Goal: Navigation & Orientation: Find specific page/section

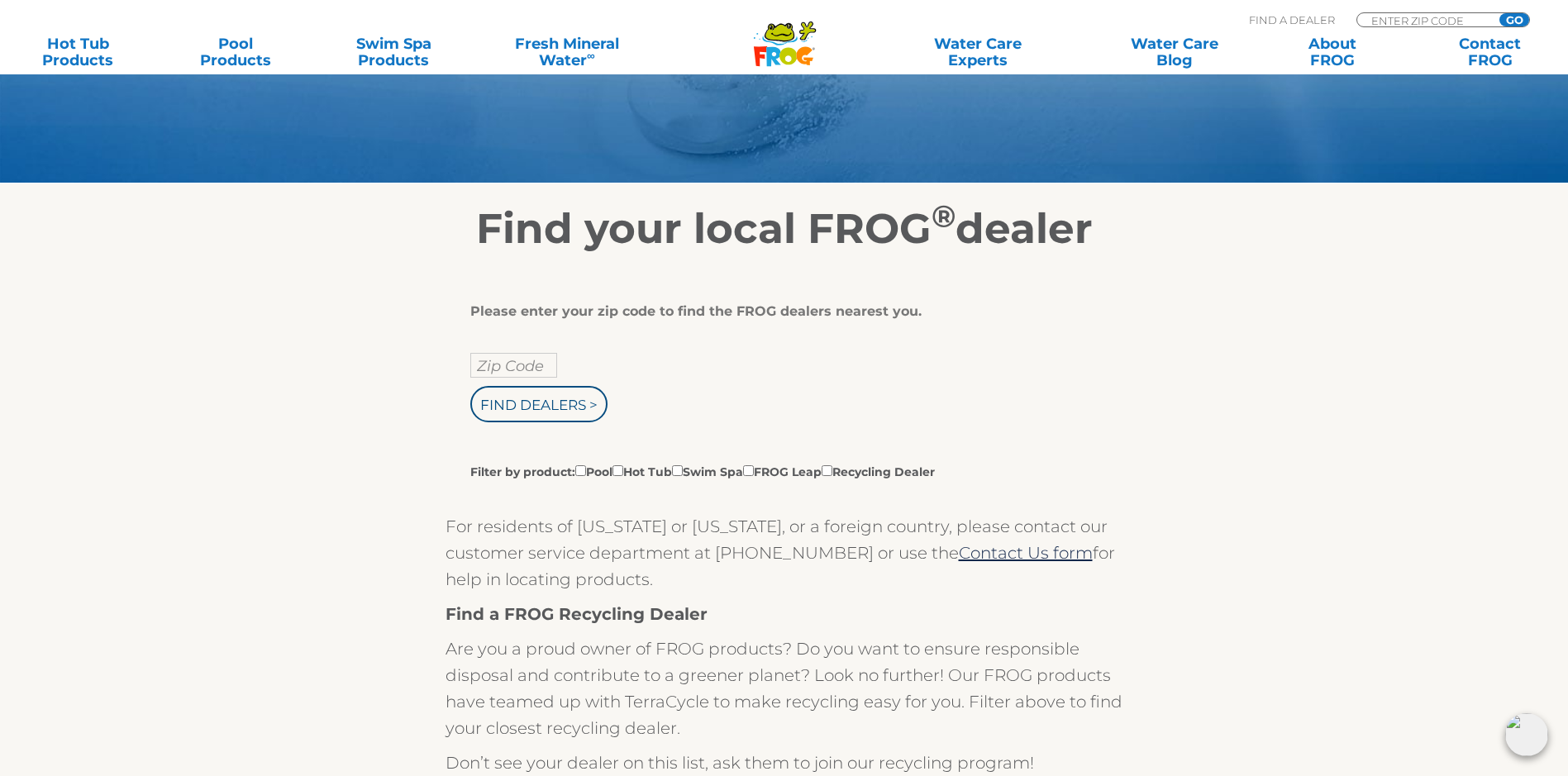
scroll to position [248, 0]
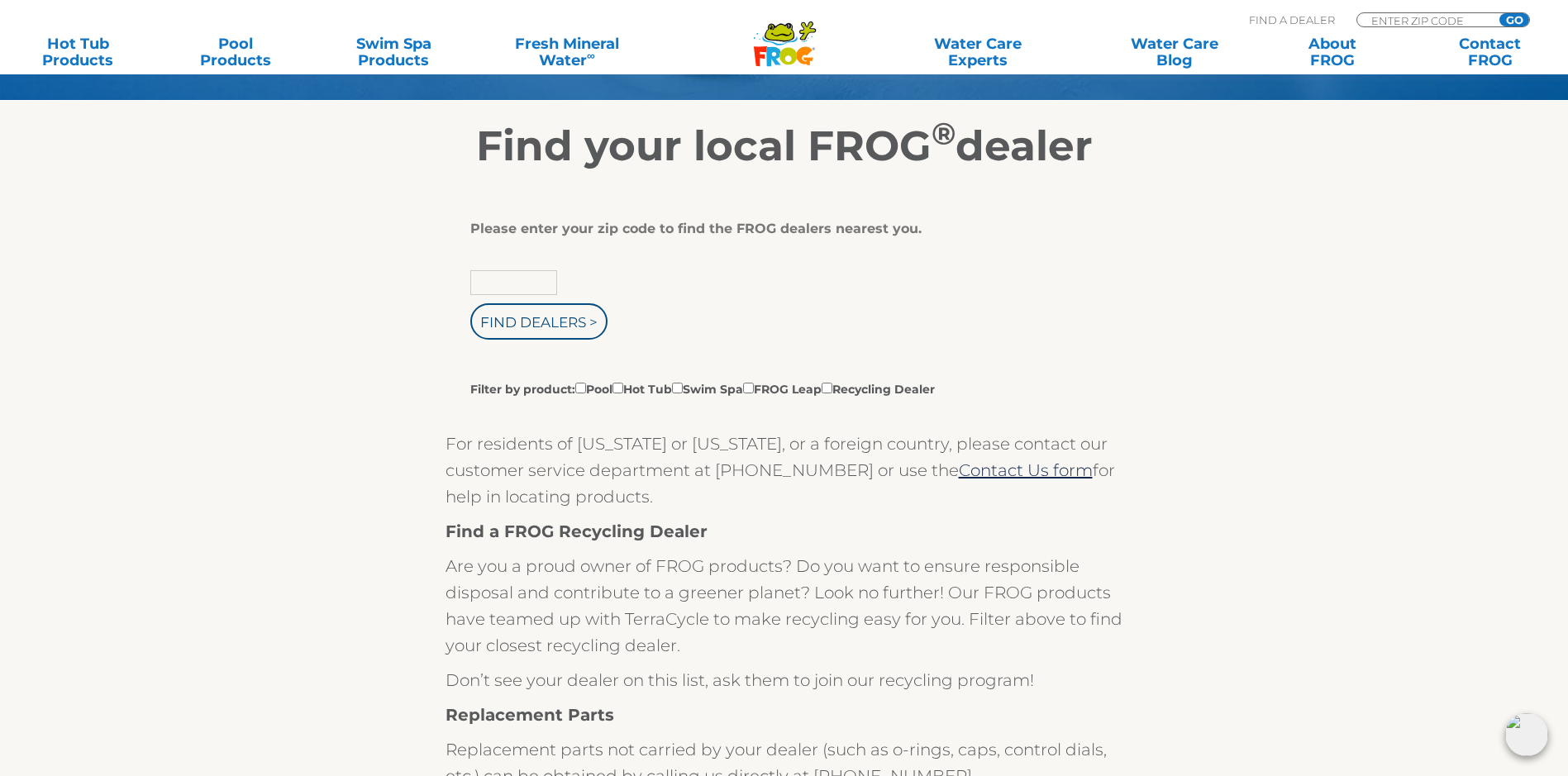
click at [506, 295] on input "text" at bounding box center [514, 282] width 87 height 25
type input "74044"
click at [561, 333] on input "Find Dealers >" at bounding box center [539, 321] width 137 height 36
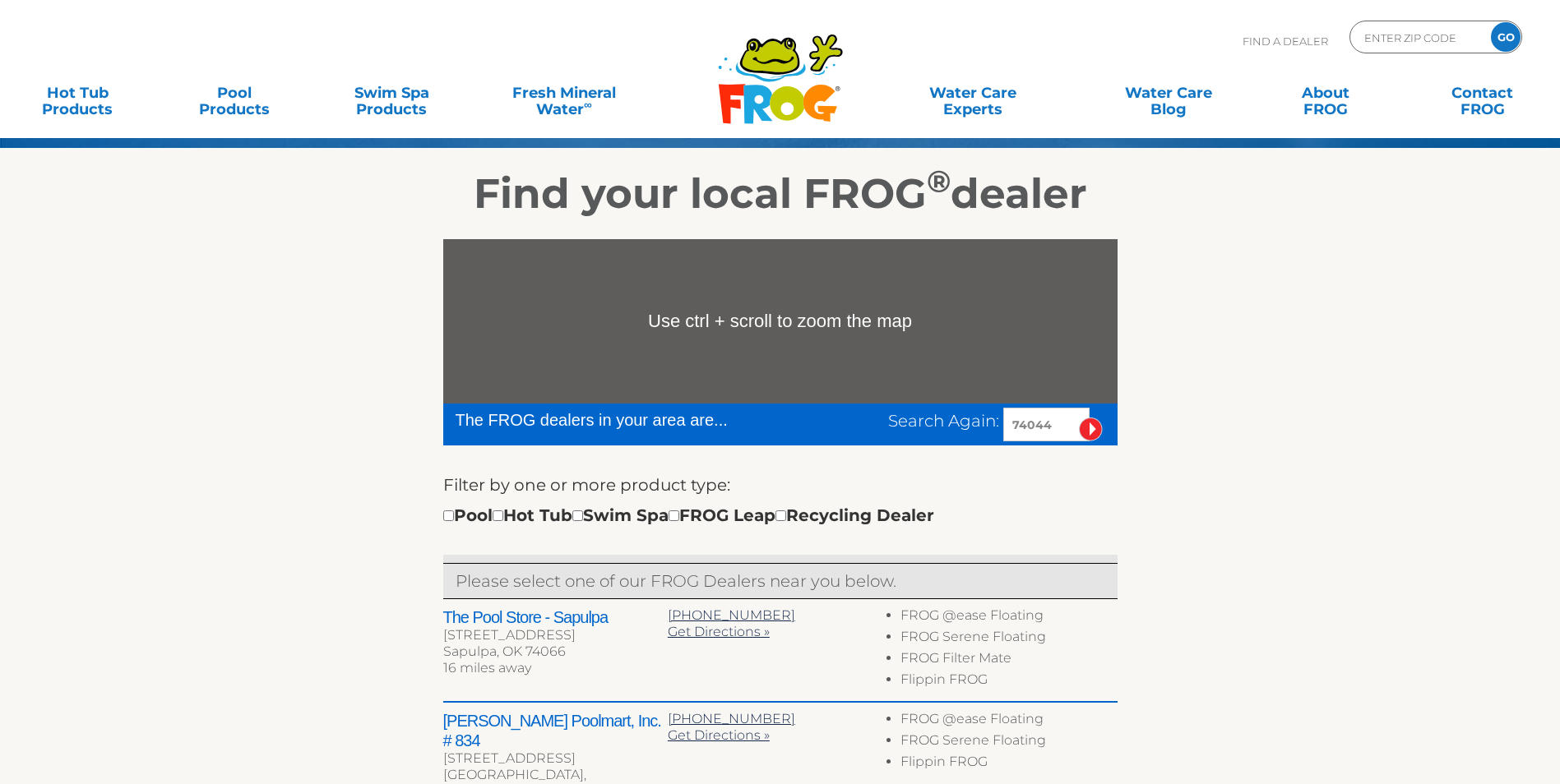
scroll to position [247, 0]
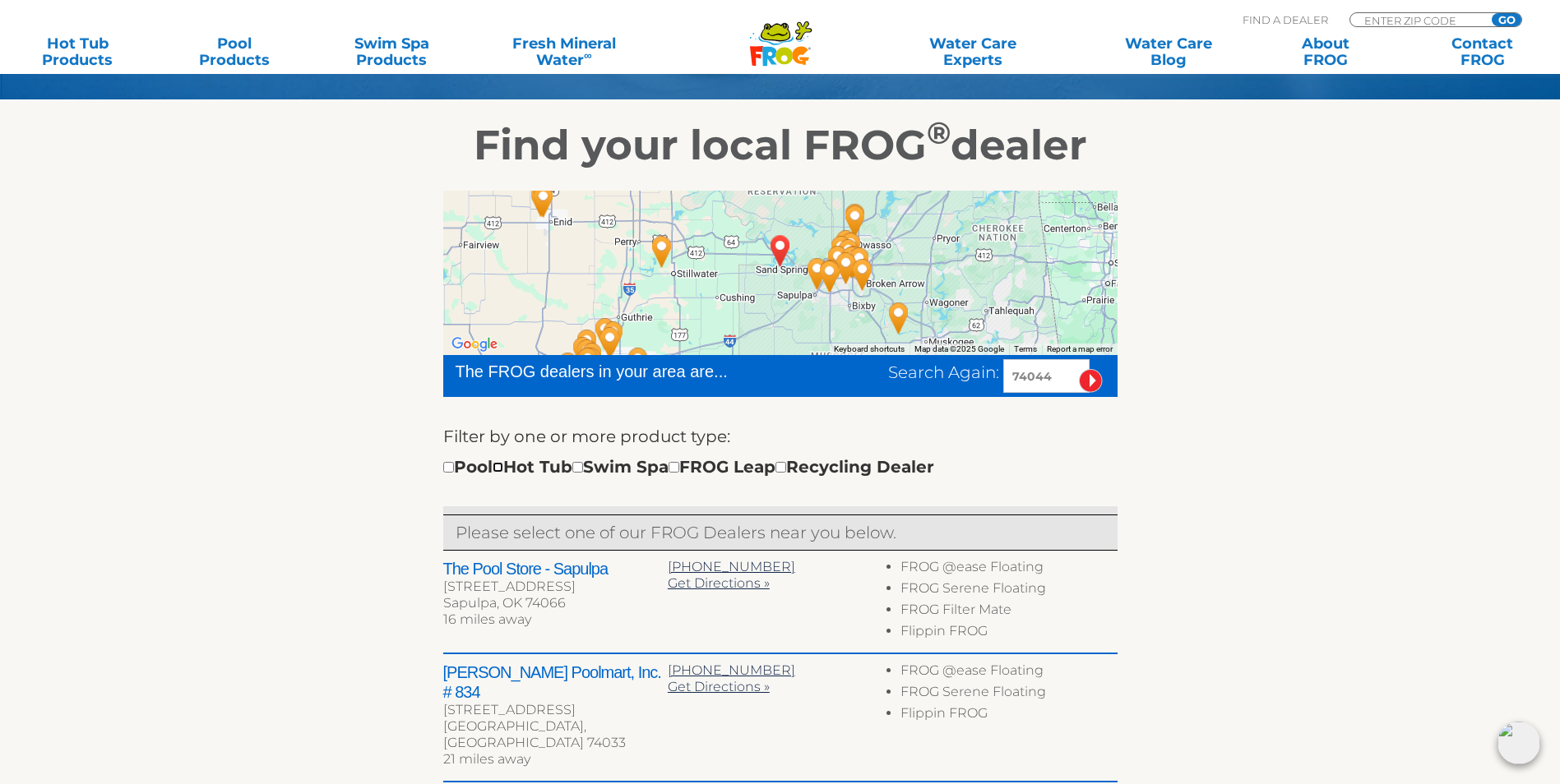
click at [504, 472] on input "checkbox" at bounding box center [498, 467] width 11 height 11
checkbox input "false"
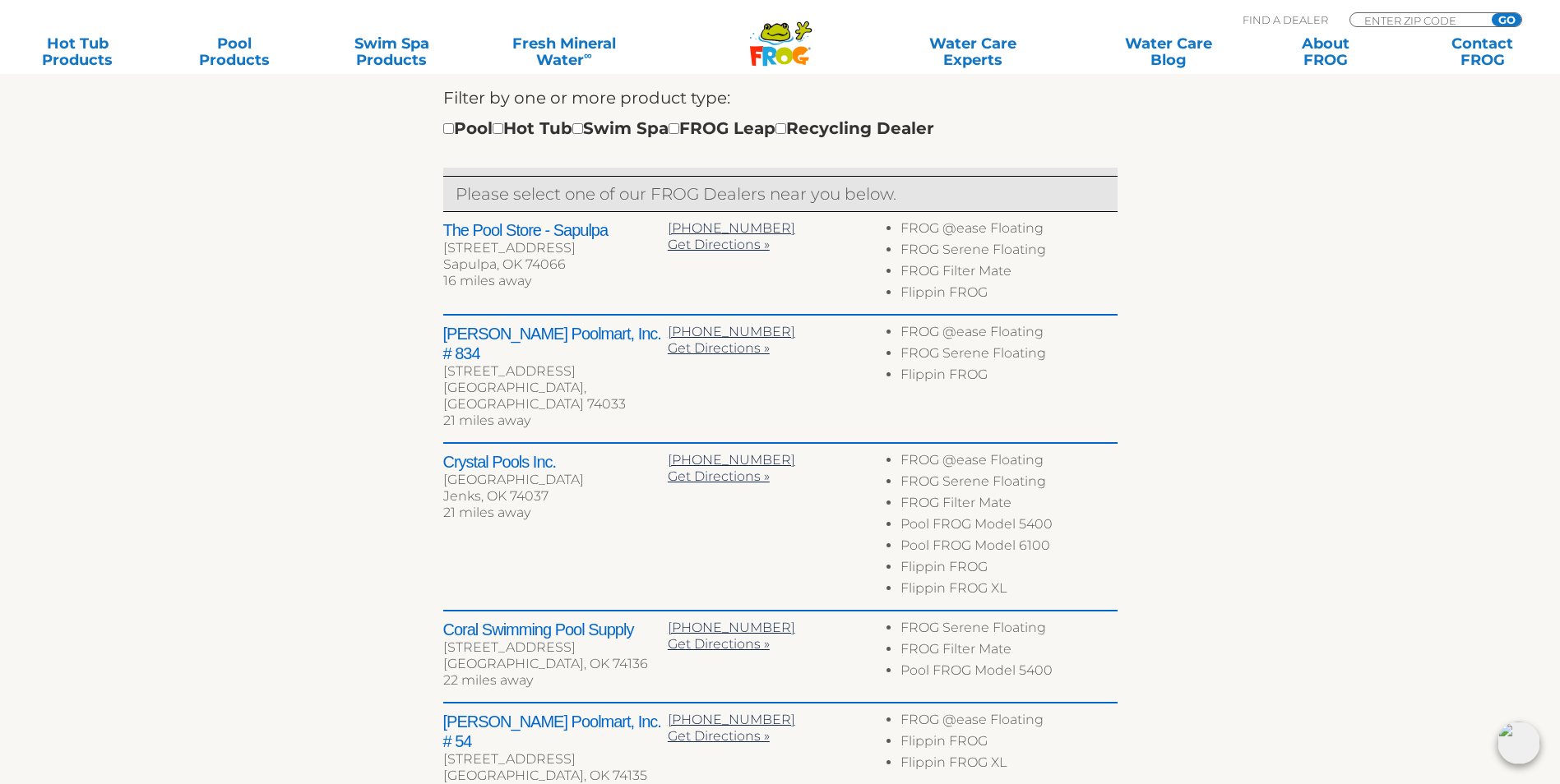
scroll to position [614, 0]
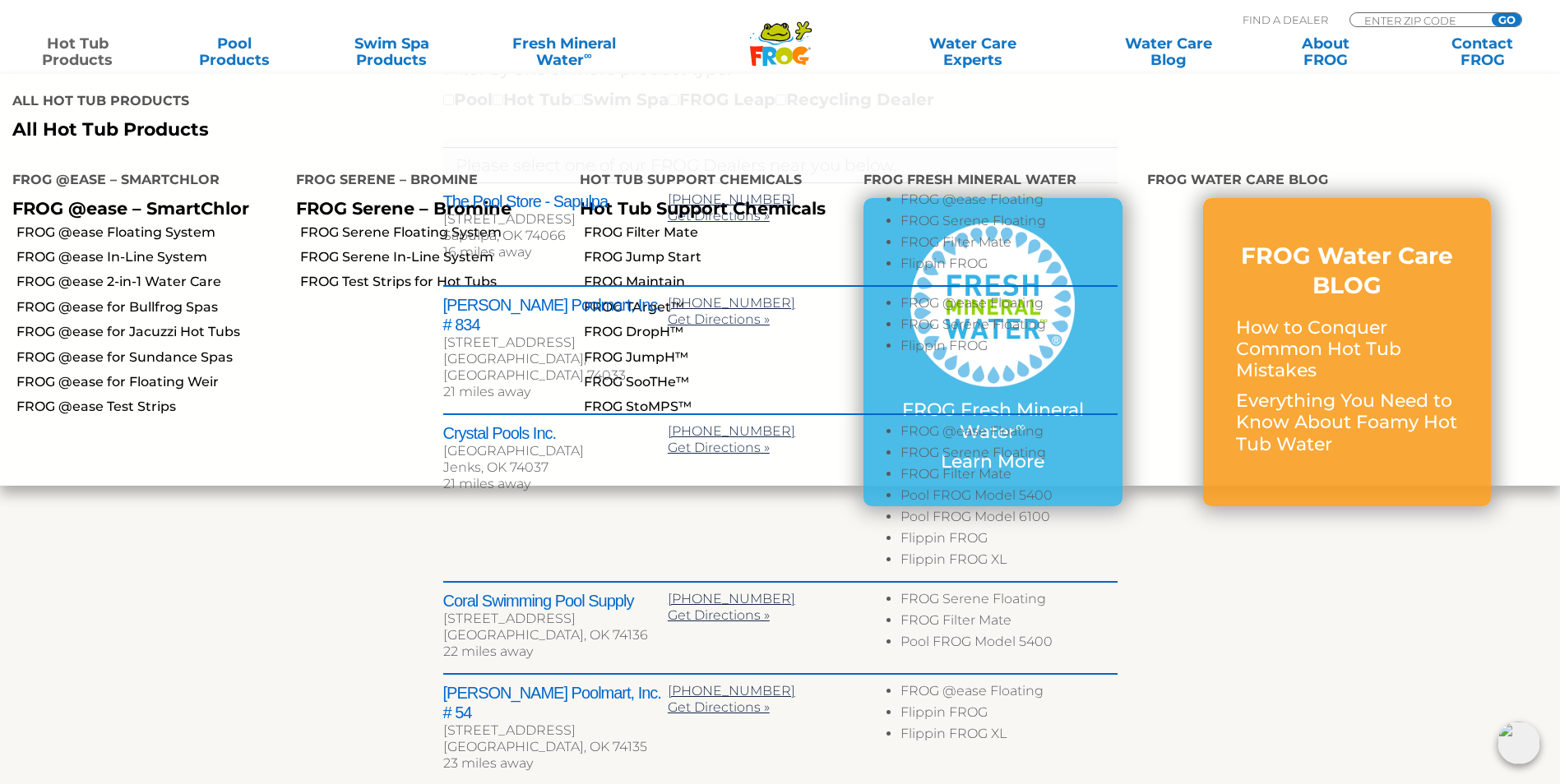
click at [80, 56] on link "Hot Tub Products" at bounding box center [77, 51] width 122 height 33
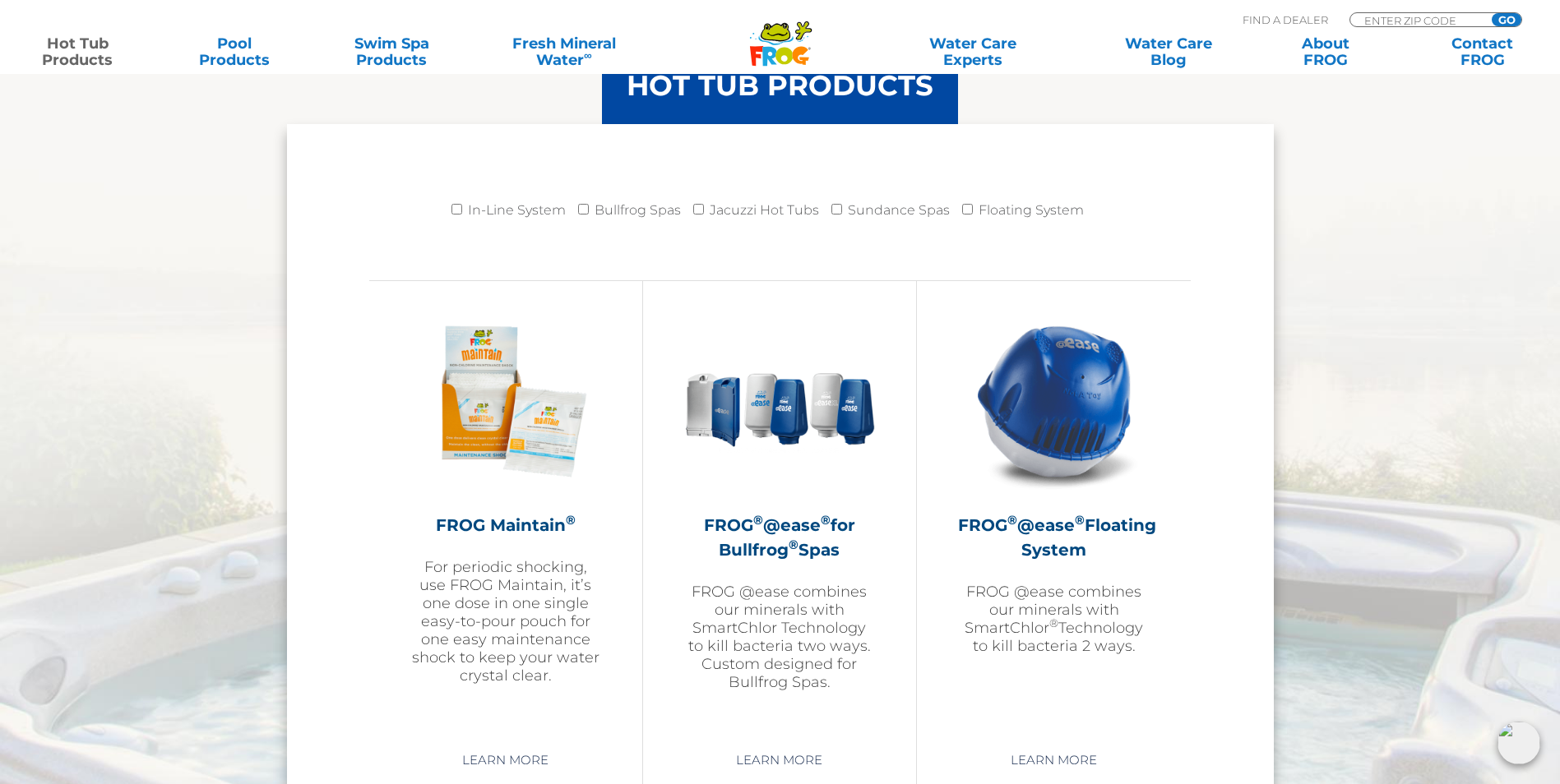
scroll to position [2138, 0]
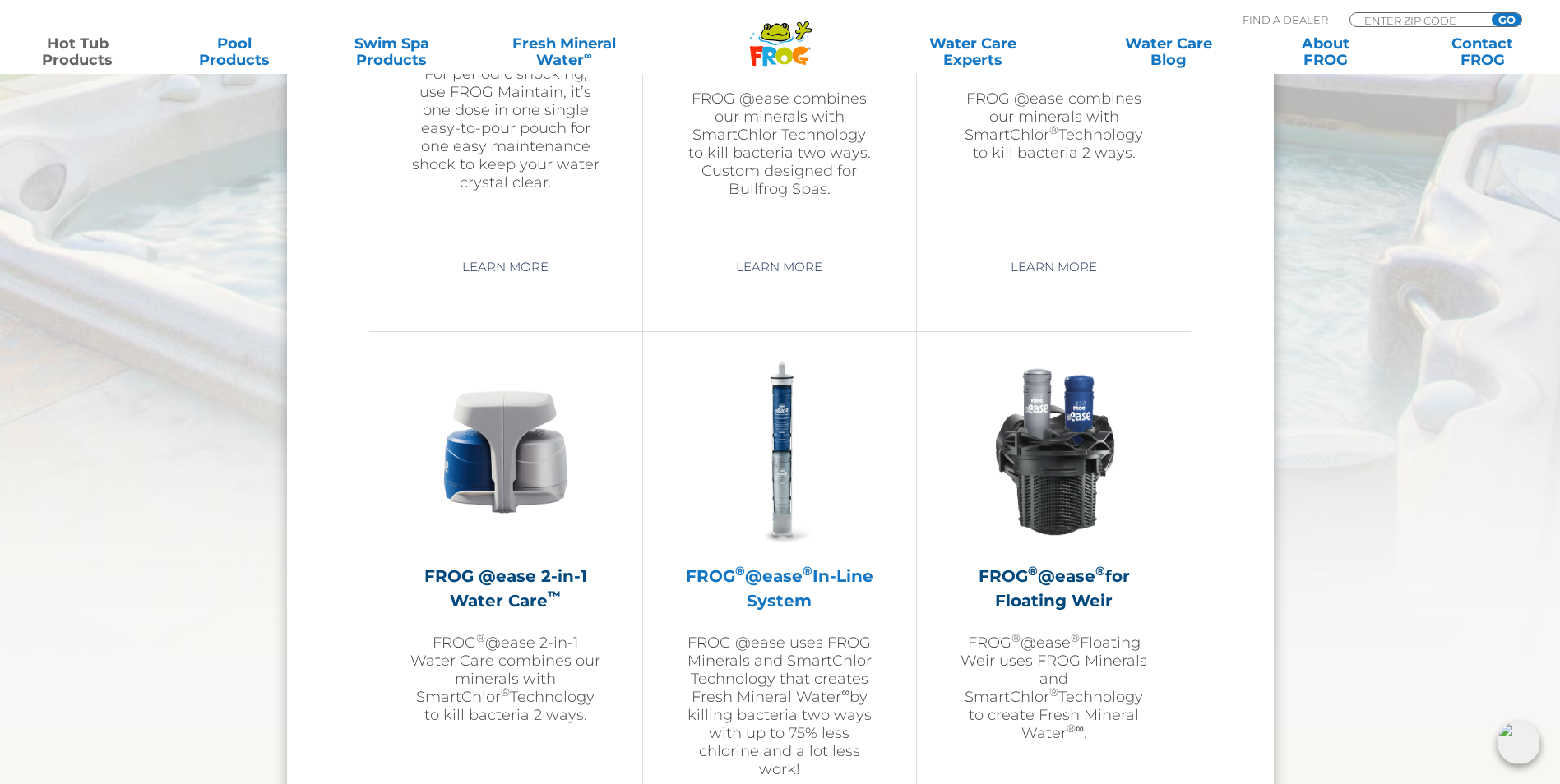
click at [783, 579] on h2 "FROG ® @ease ® In-Line System" at bounding box center [779, 589] width 191 height 50
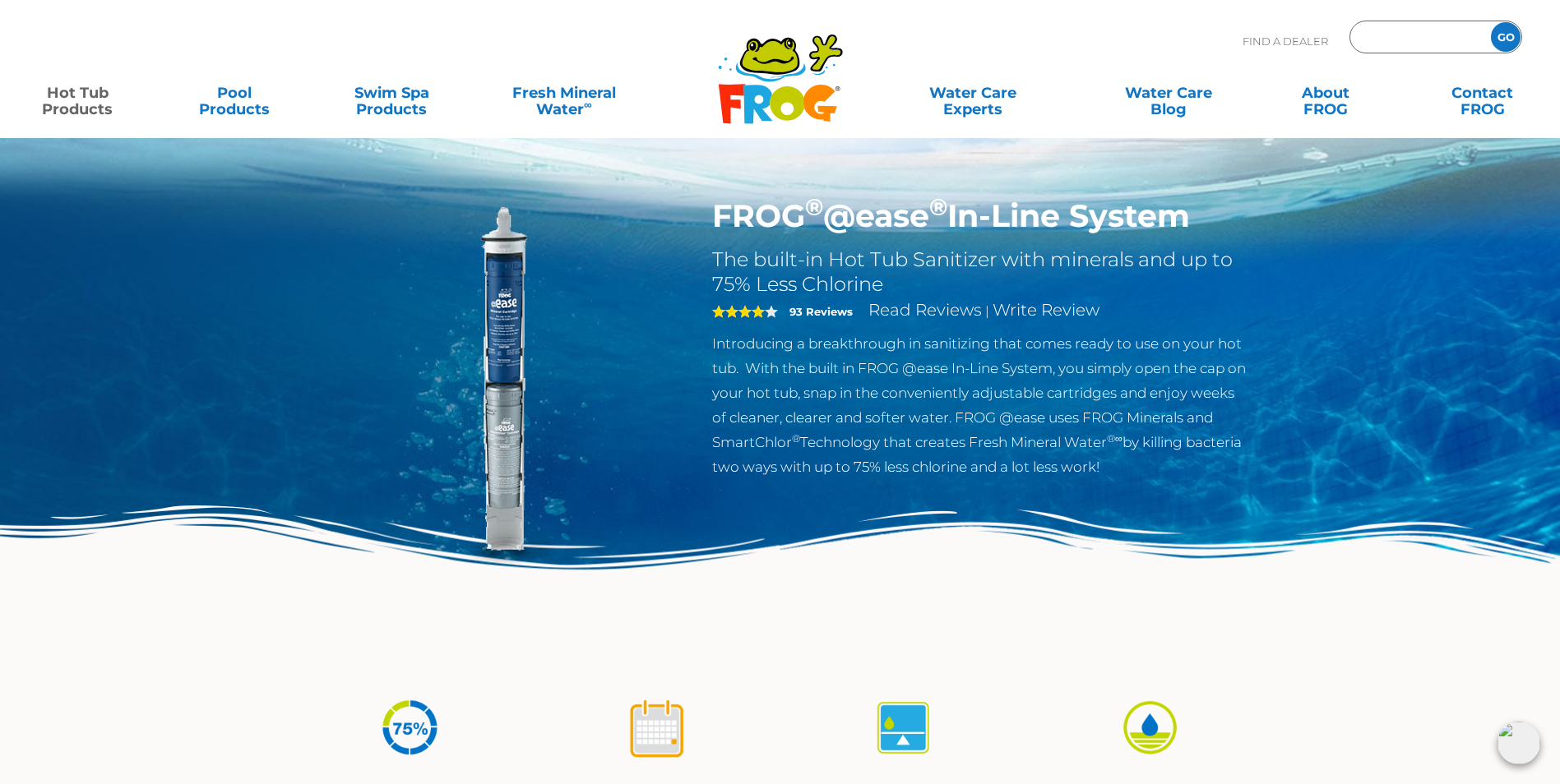
click at [1403, 32] on input "Zip Code Form" at bounding box center [1418, 37] width 111 height 24
type input "74079"
click at [1504, 34] on input "GO" at bounding box center [1505, 36] width 29 height 29
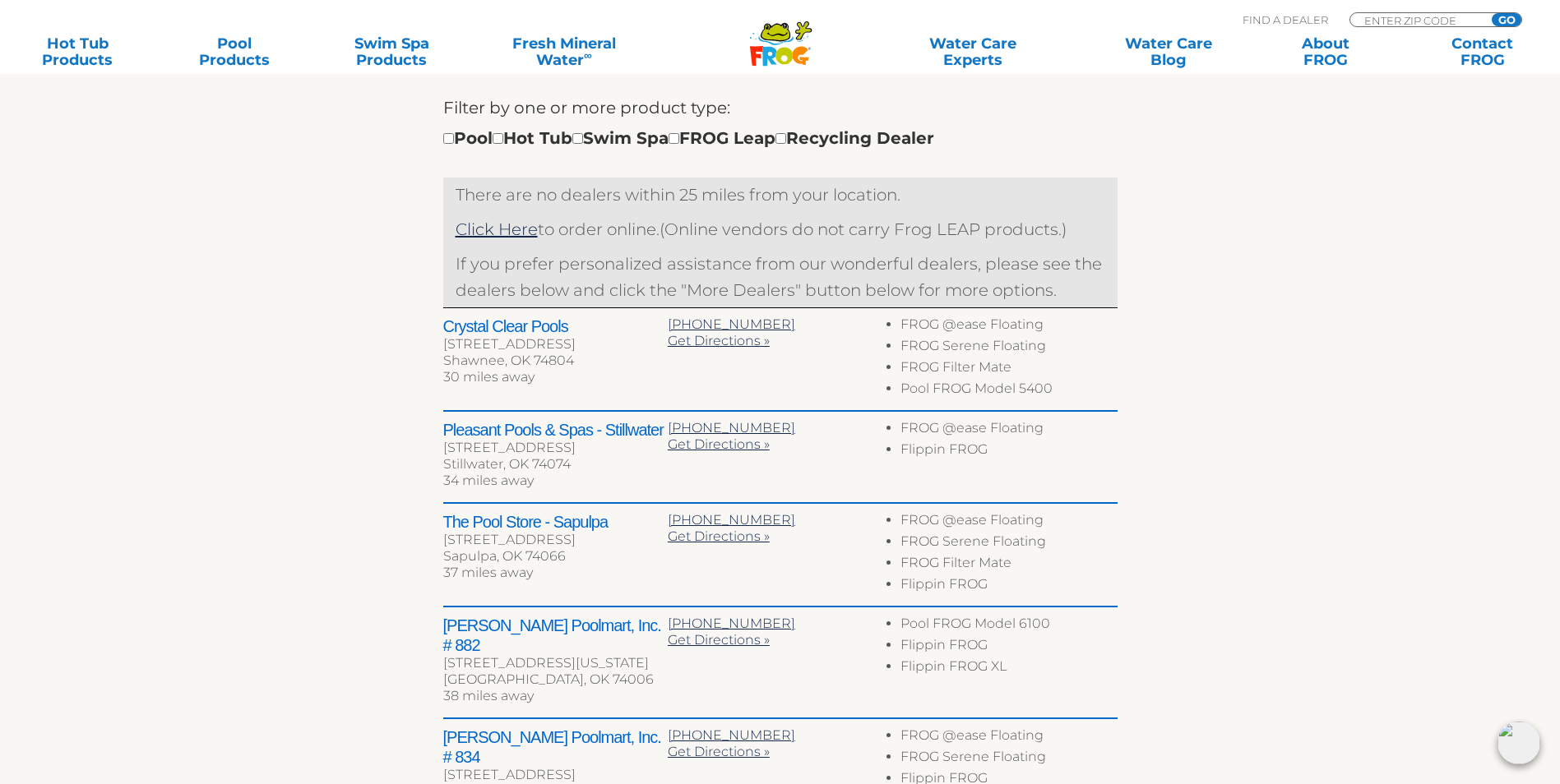
scroll to position [658, 0]
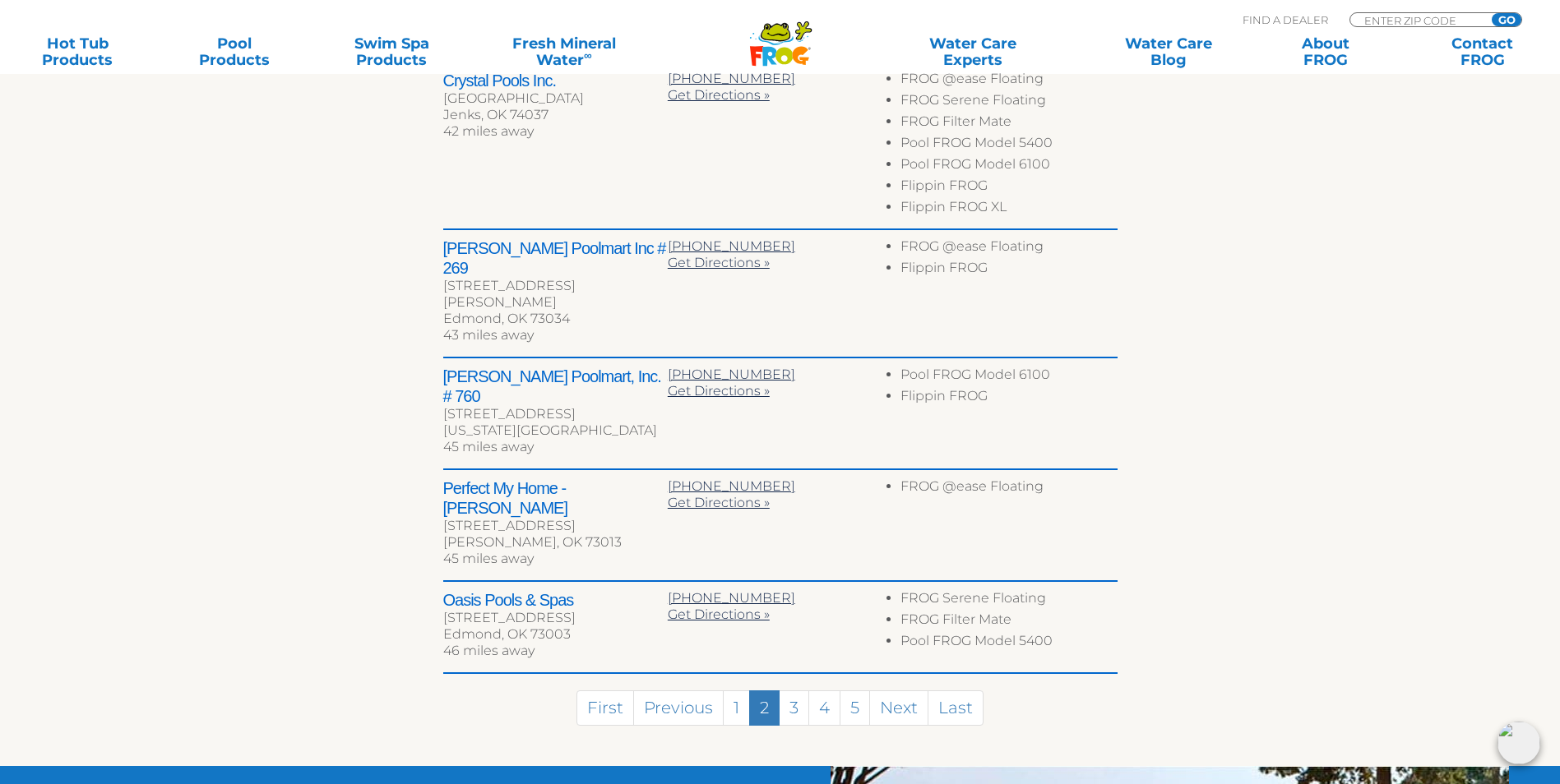
scroll to position [822, 0]
click at [803, 690] on link "3" at bounding box center [794, 707] width 30 height 35
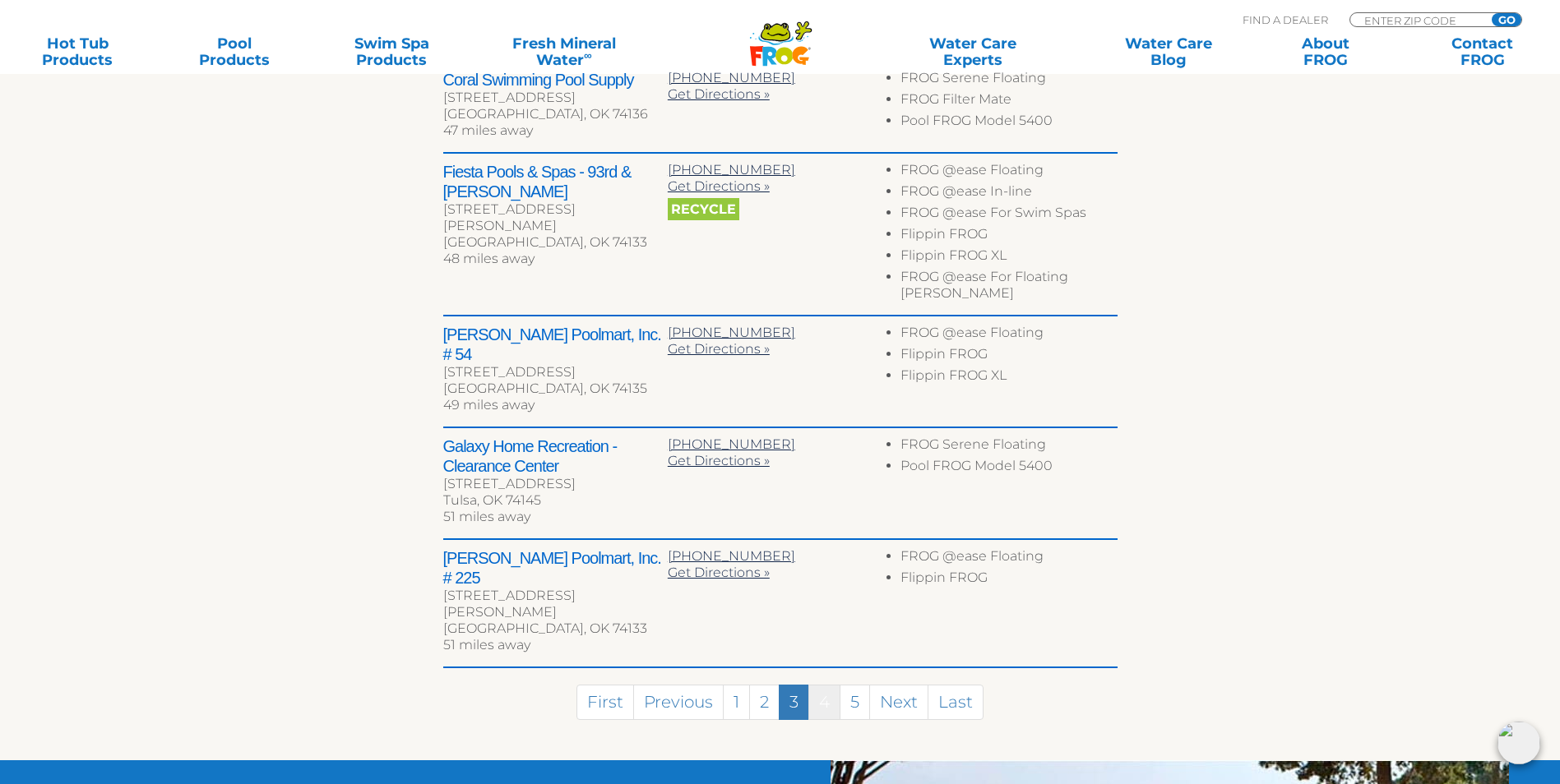
click at [828, 685] on link "4" at bounding box center [825, 702] width 32 height 35
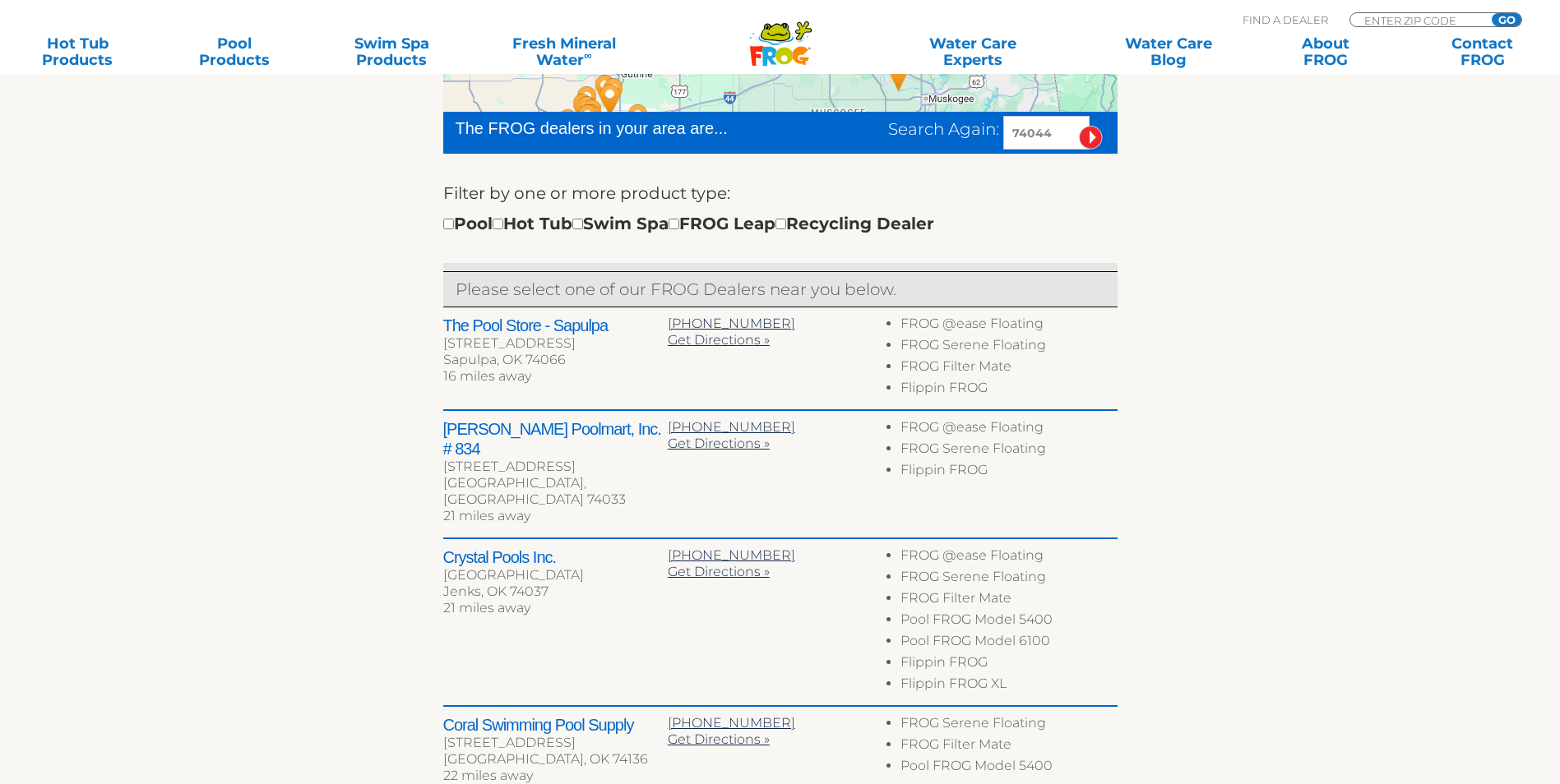
scroll to position [614, 0]
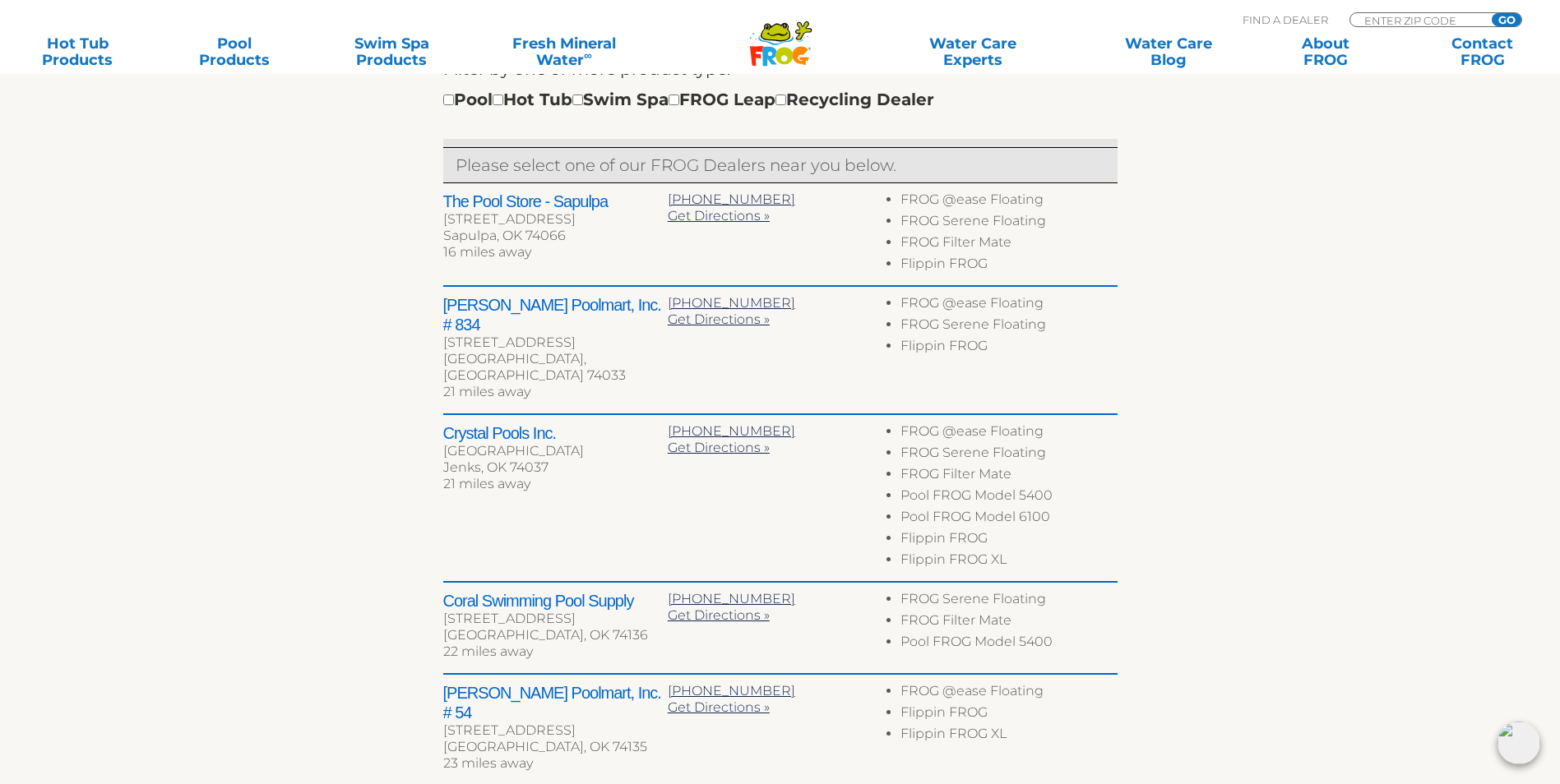
click at [1413, 24] on div "MENU MENU Hot Tub Products All Hot Tub Products All Hot Tub Products FROG @ease…" at bounding box center [780, 38] width 1527 height 30
click at [1373, 19] on input "ENTER ZIP CODE" at bounding box center [1418, 20] width 111 height 14
click at [1373, 19] on input "Zip Code Form" at bounding box center [1418, 20] width 111 height 14
type input "74079"
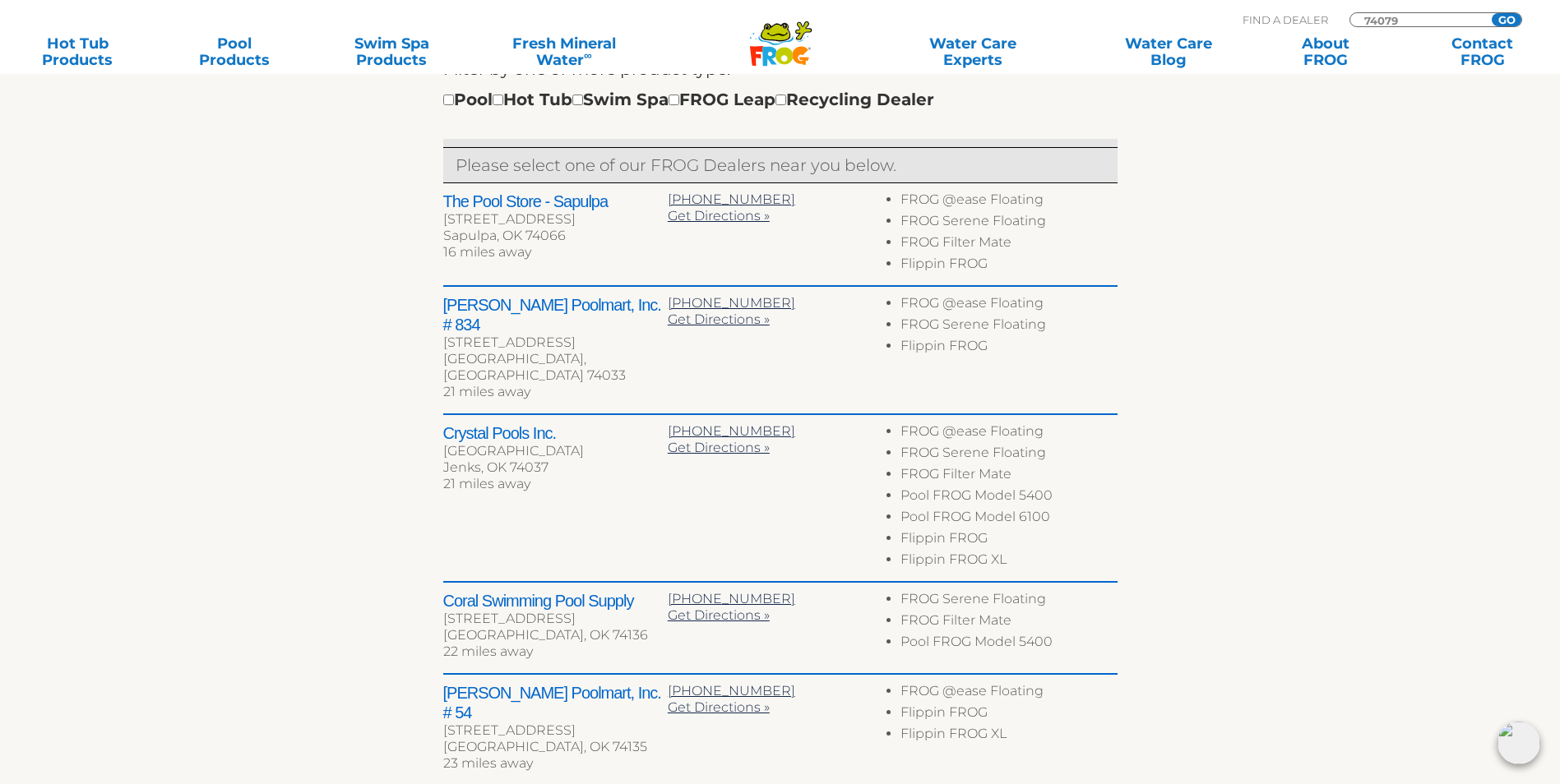
click at [1510, 19] on input "GO" at bounding box center [1506, 20] width 29 height 13
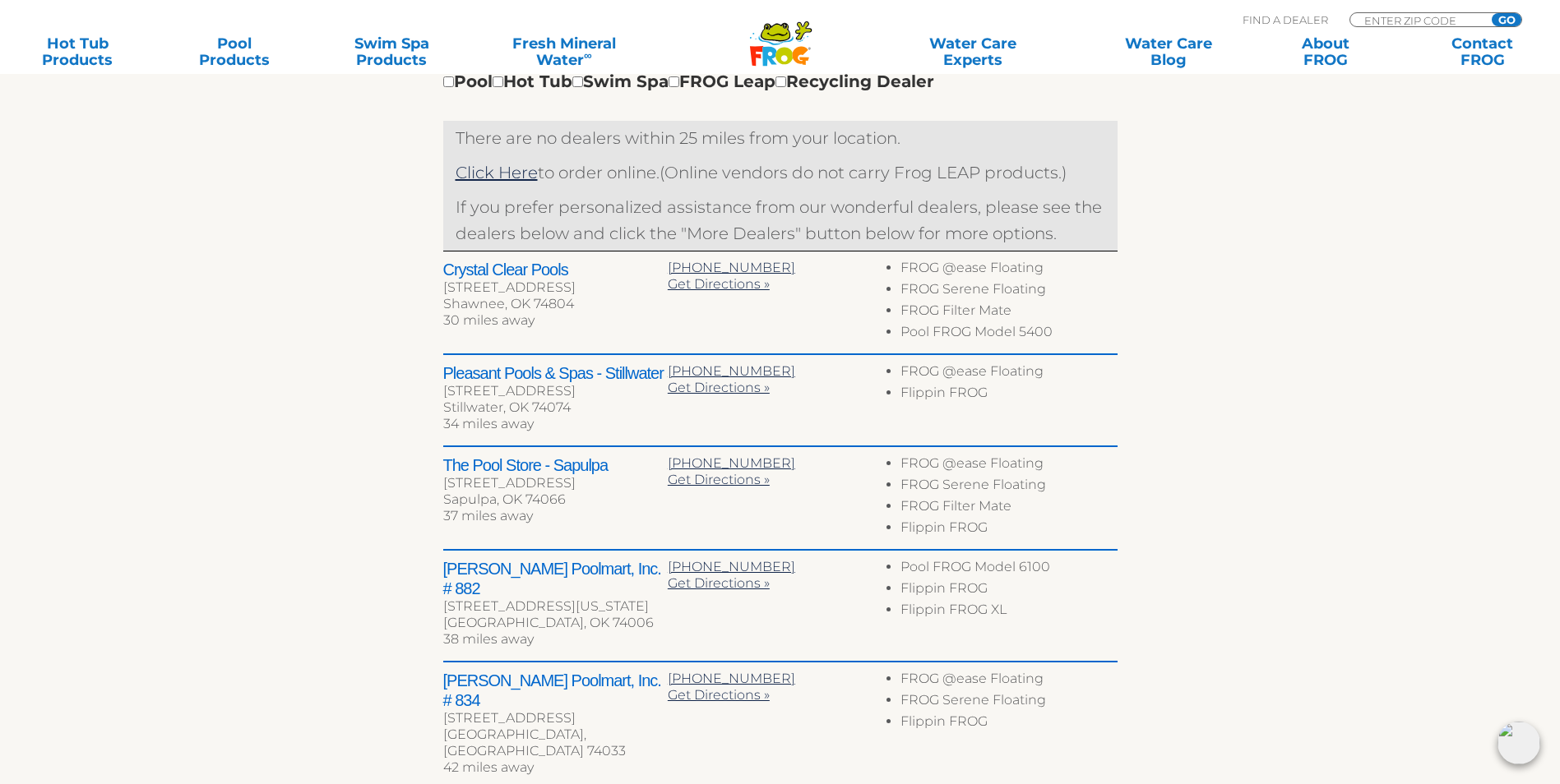
scroll to position [740, 0]
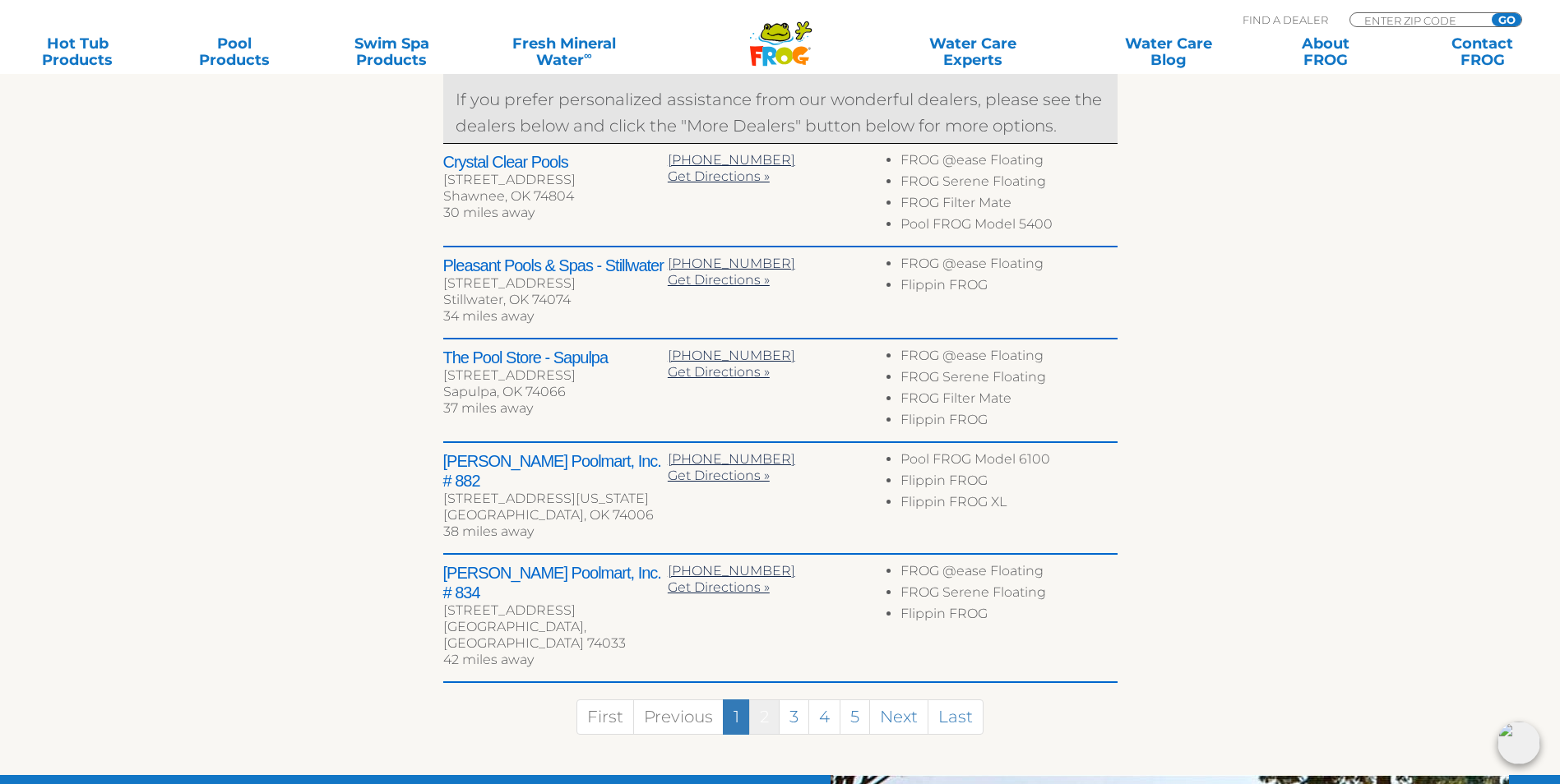
click at [760, 700] on link "2" at bounding box center [764, 717] width 30 height 35
click at [0, 0] on div "Oasis Pools & Spas 1333 N Santa Fe Ave Ste 101 Edmond, OK 73003 46 miles away 4…" at bounding box center [0, 0] width 0 height 0
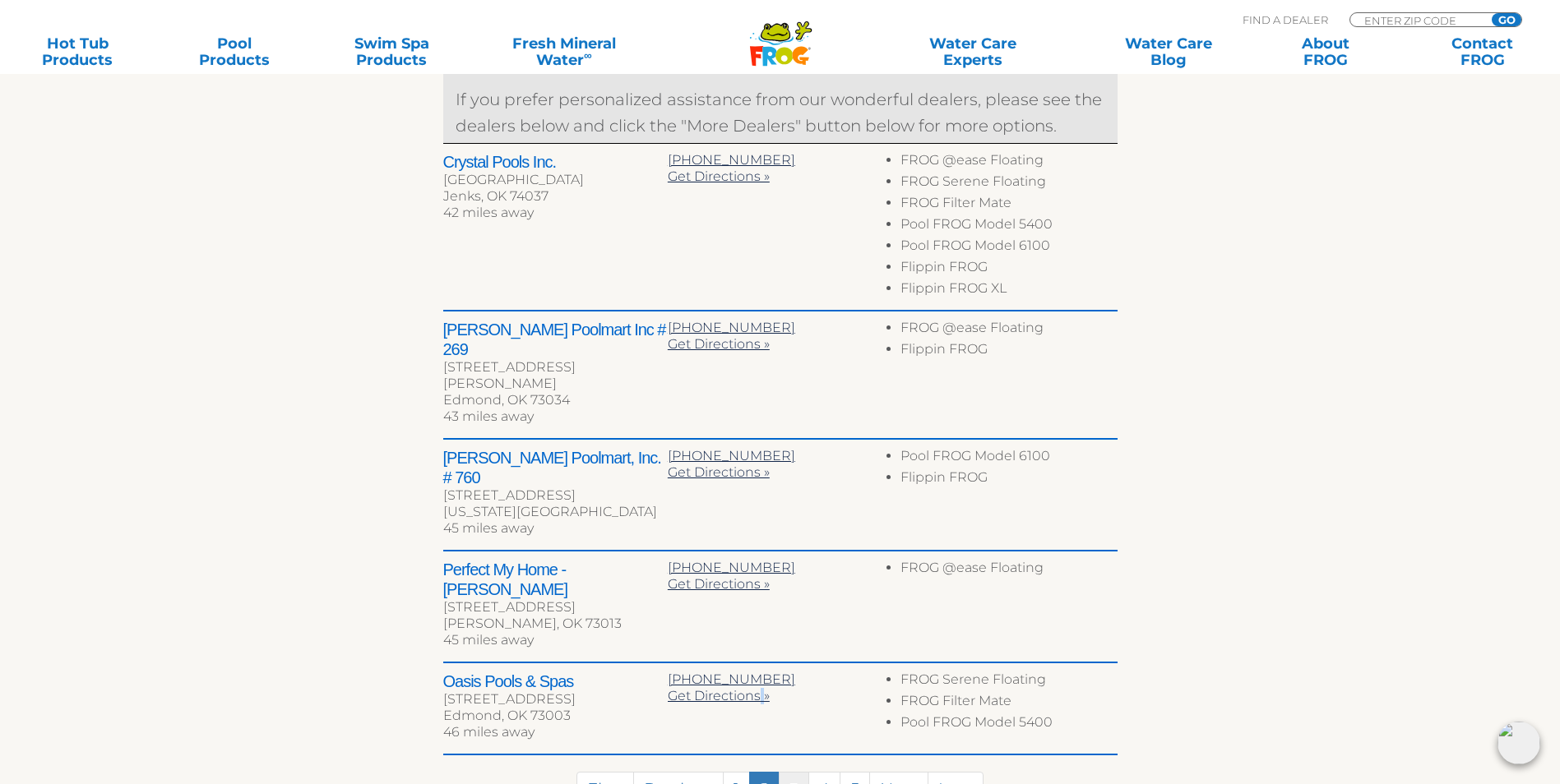
click at [797, 772] on link "3" at bounding box center [794, 790] width 30 height 35
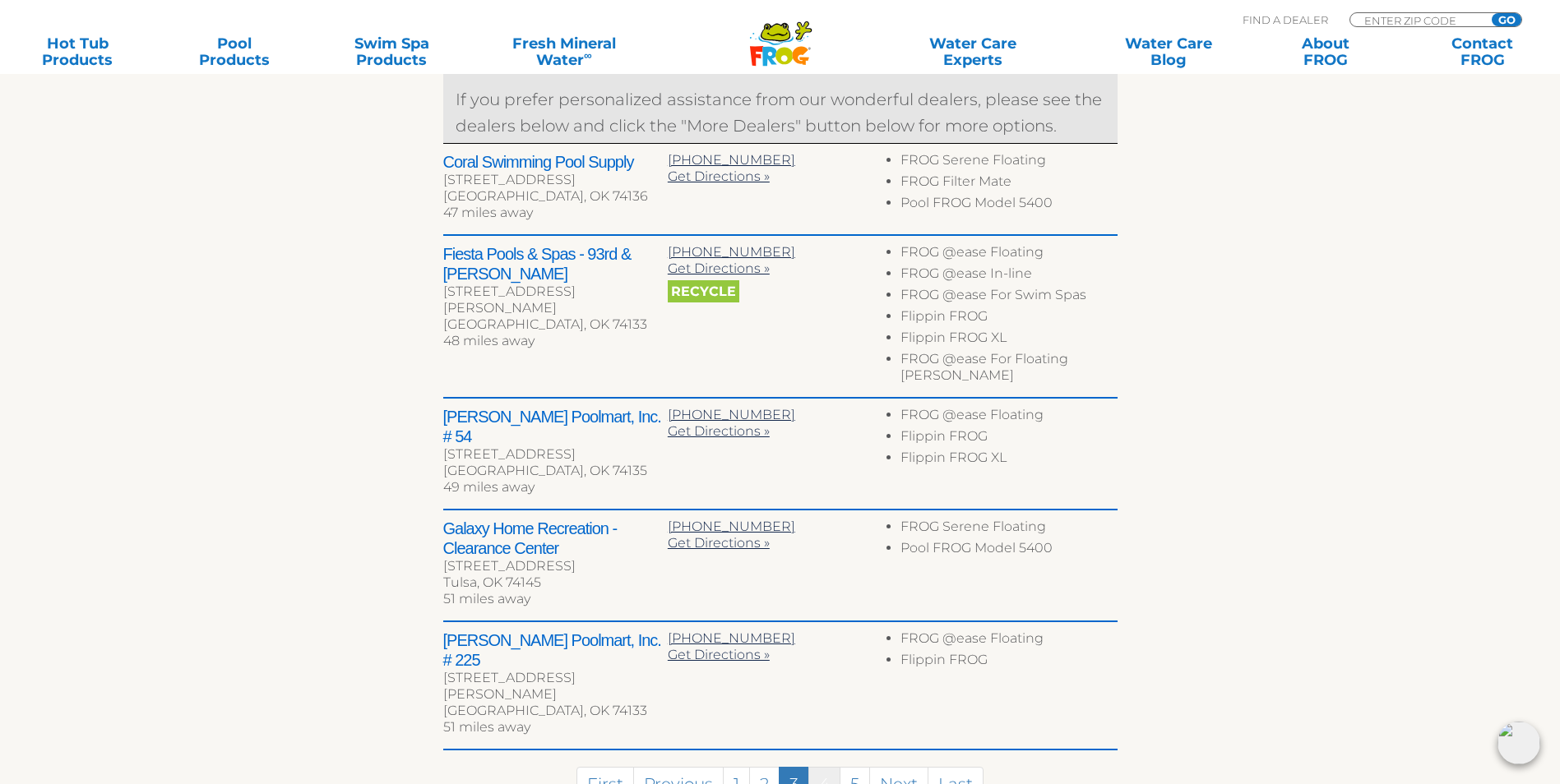
click at [828, 767] on link "4" at bounding box center [825, 785] width 32 height 35
click at [0, 0] on div "Galaxy Home Recreation - Broken Arrow 4900 W Kenosha St Broken Arrow, OK 74012 …" at bounding box center [0, 0] width 0 height 0
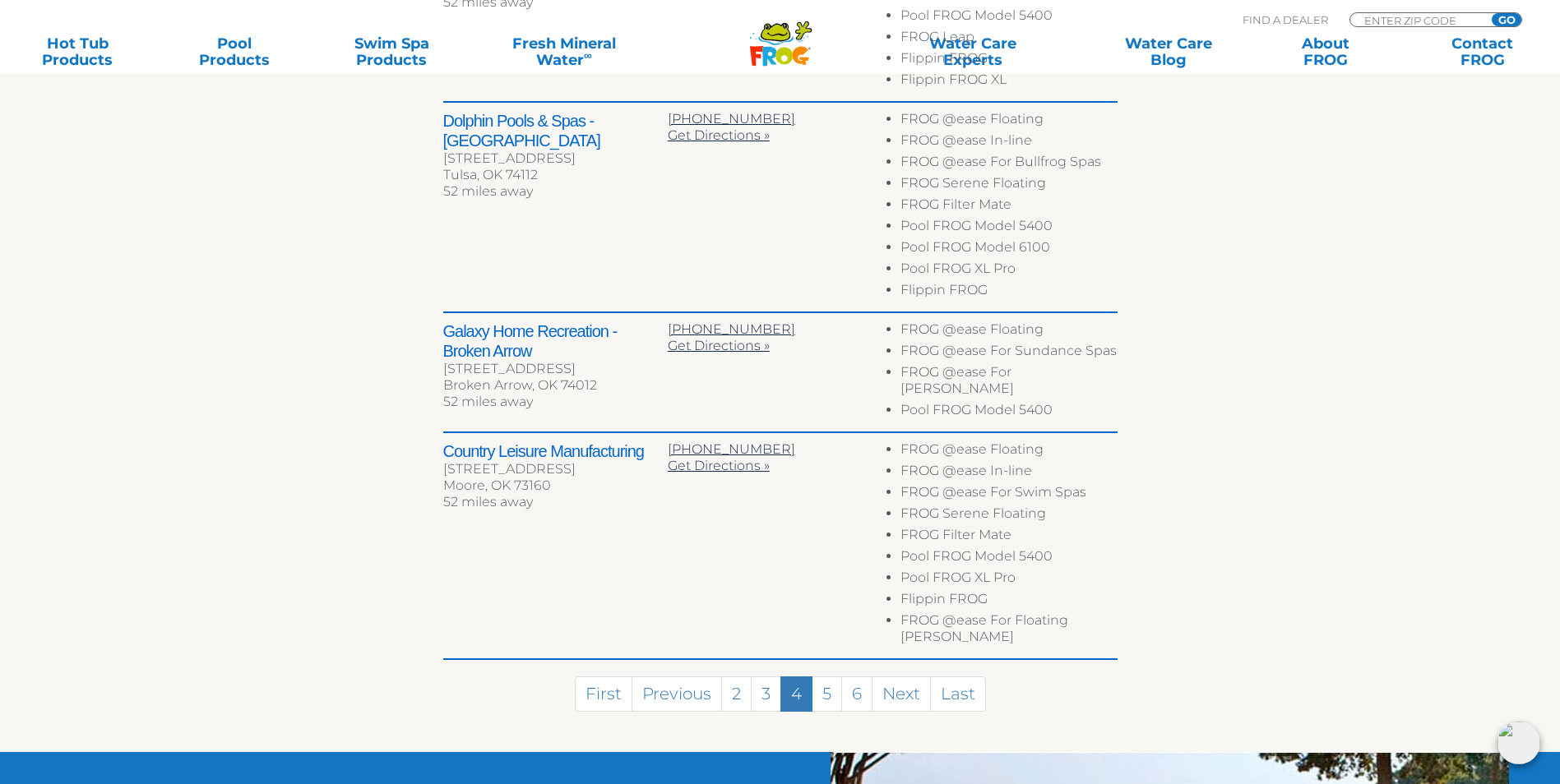
scroll to position [1069, 0]
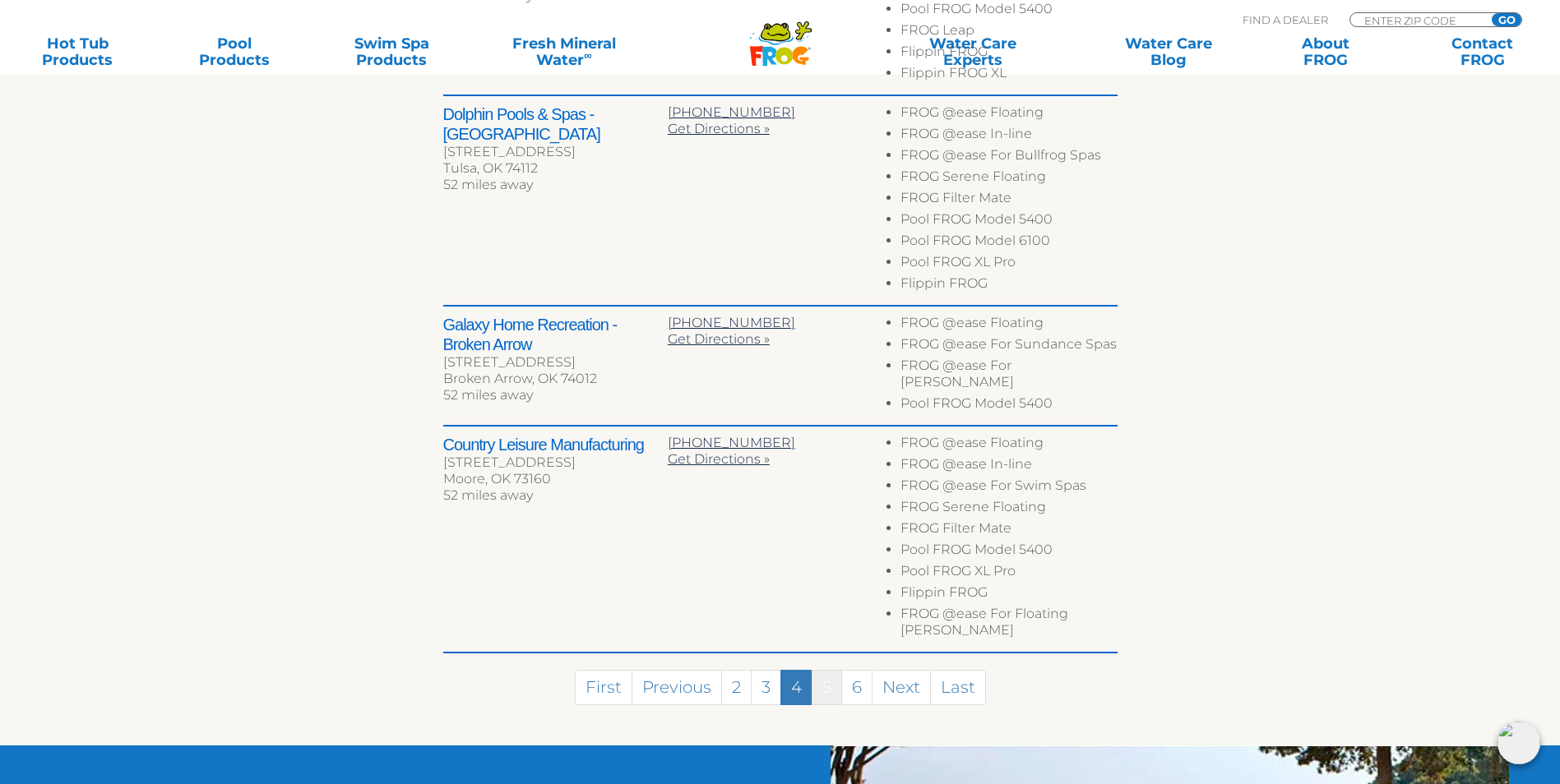
click at [822, 678] on link "5" at bounding box center [827, 688] width 30 height 35
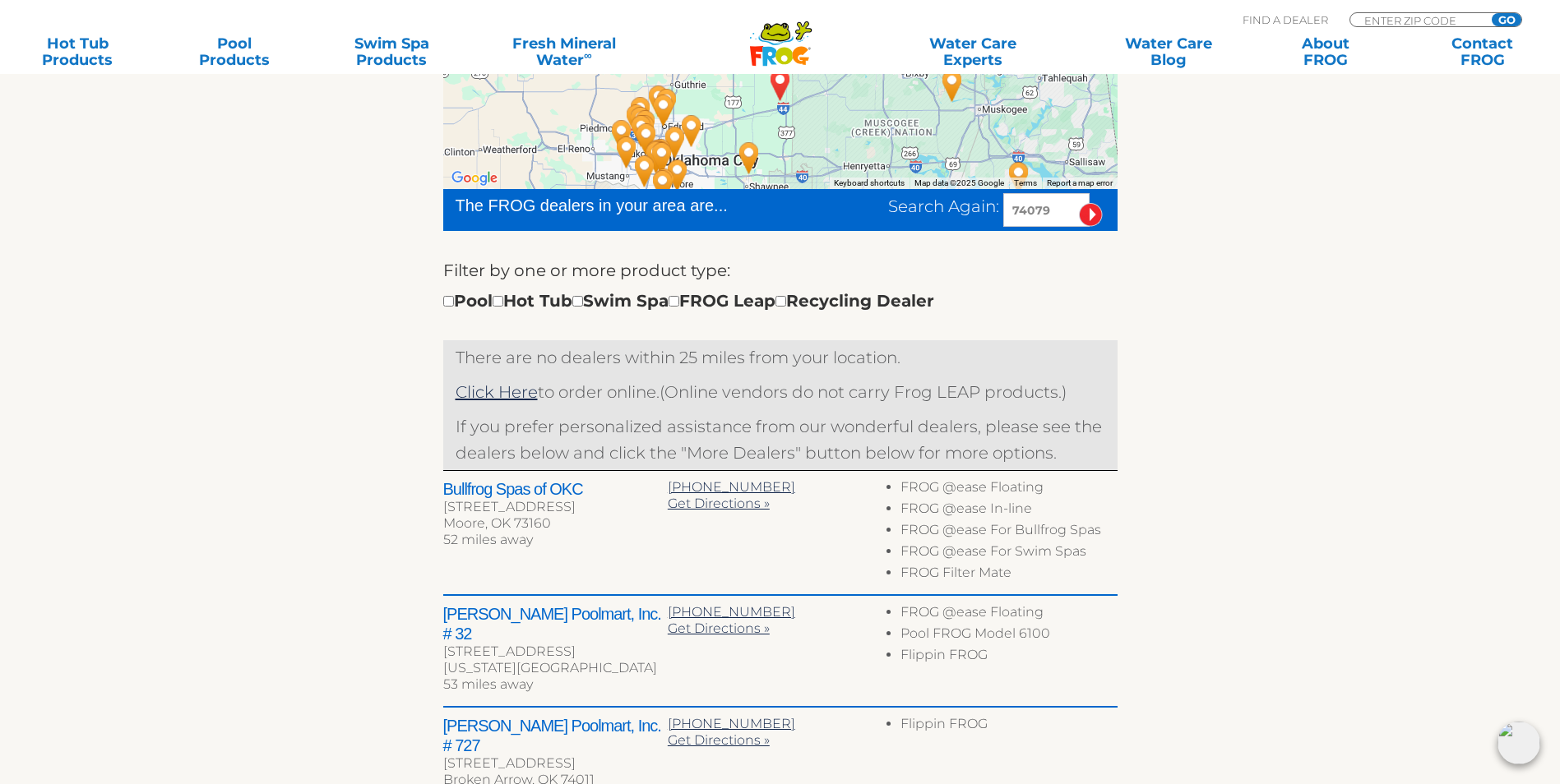
scroll to position [2, 0]
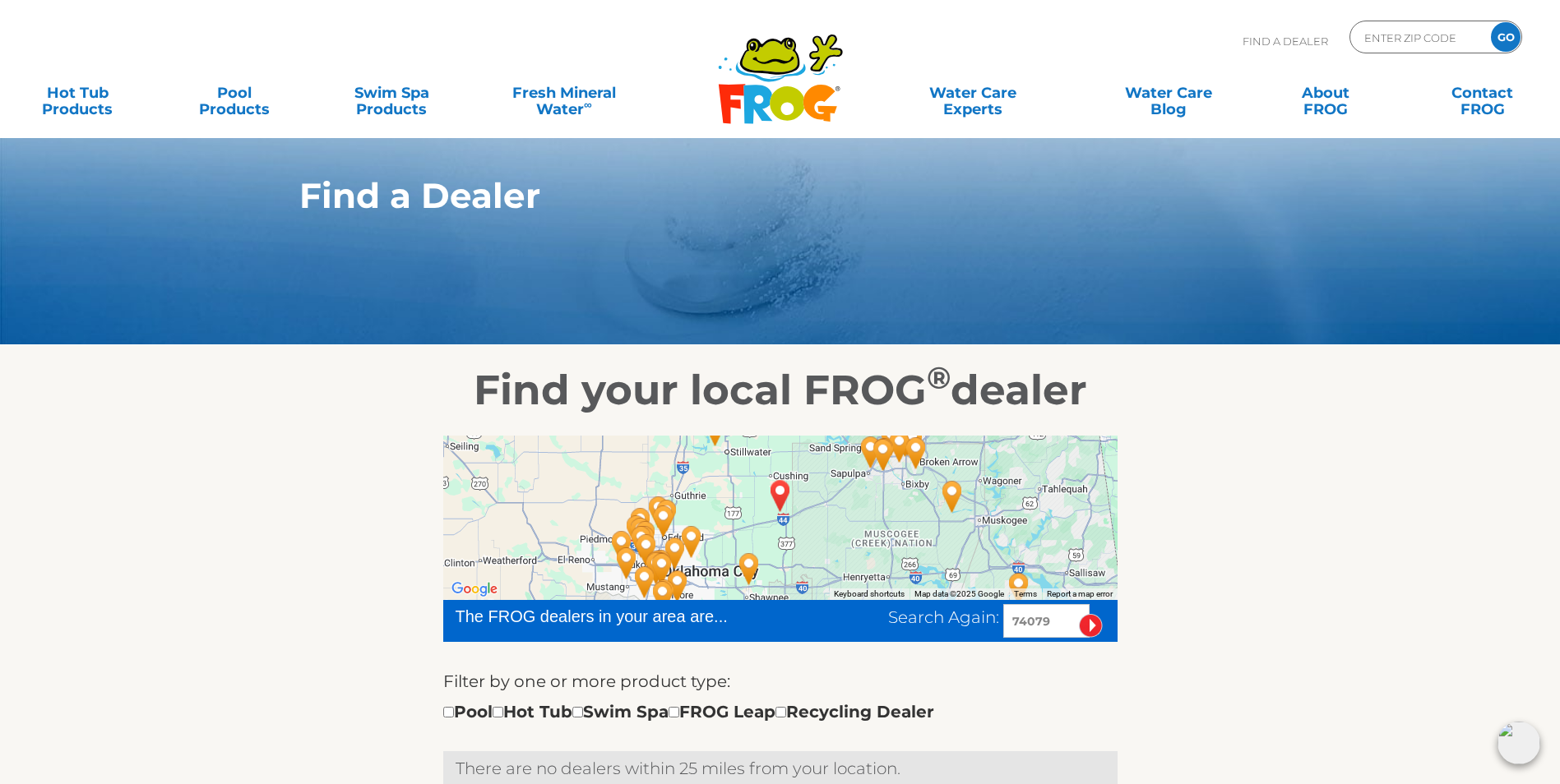
click at [903, 536] on div at bounding box center [780, 517] width 675 height 164
click at [890, 532] on div at bounding box center [780, 517] width 675 height 164
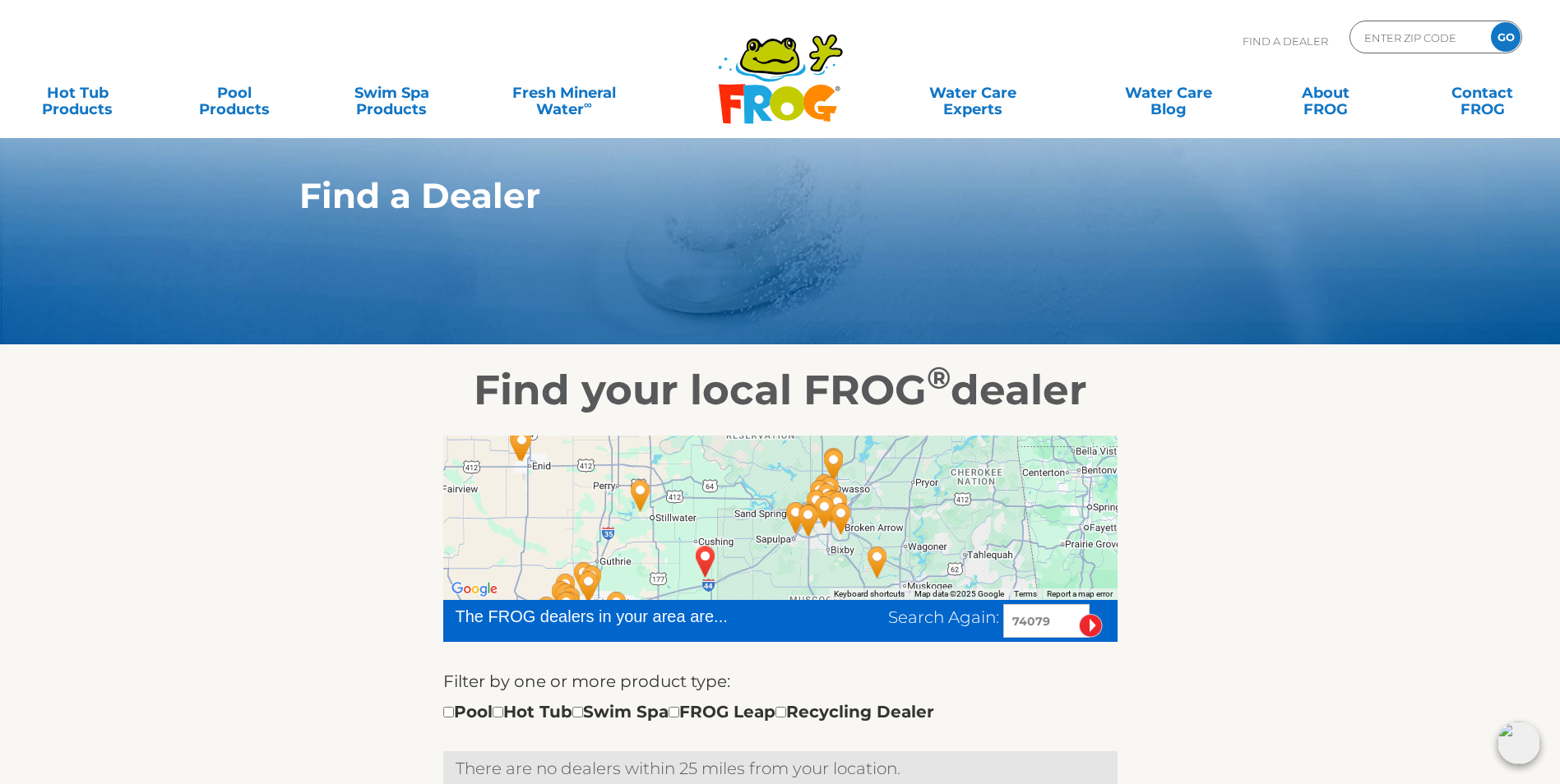
drag, startPoint x: 890, startPoint y: 536, endPoint x: 816, endPoint y: 601, distance: 98.5
click at [816, 600] on div at bounding box center [780, 517] width 675 height 164
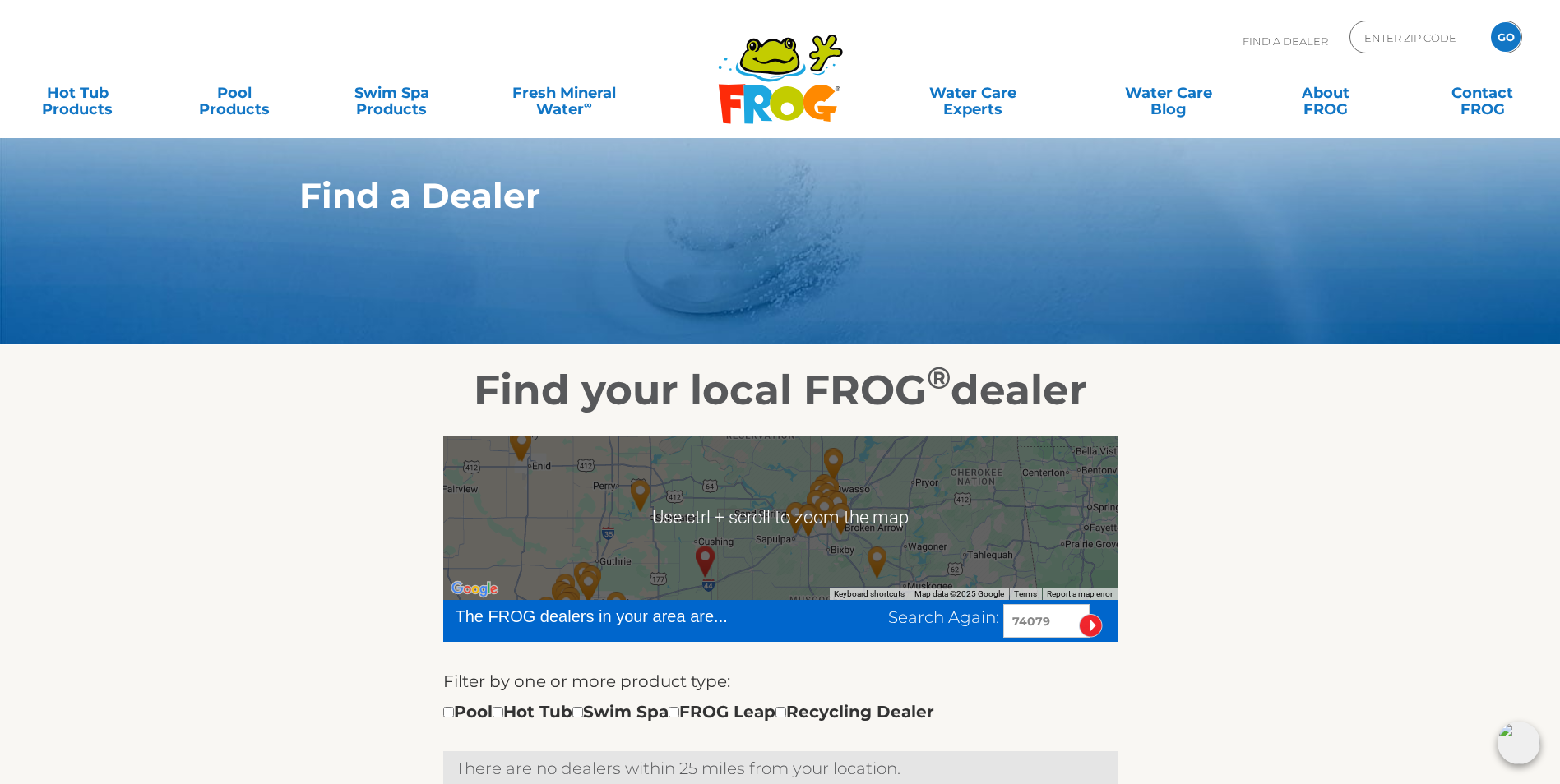
scroll to position [0, 0]
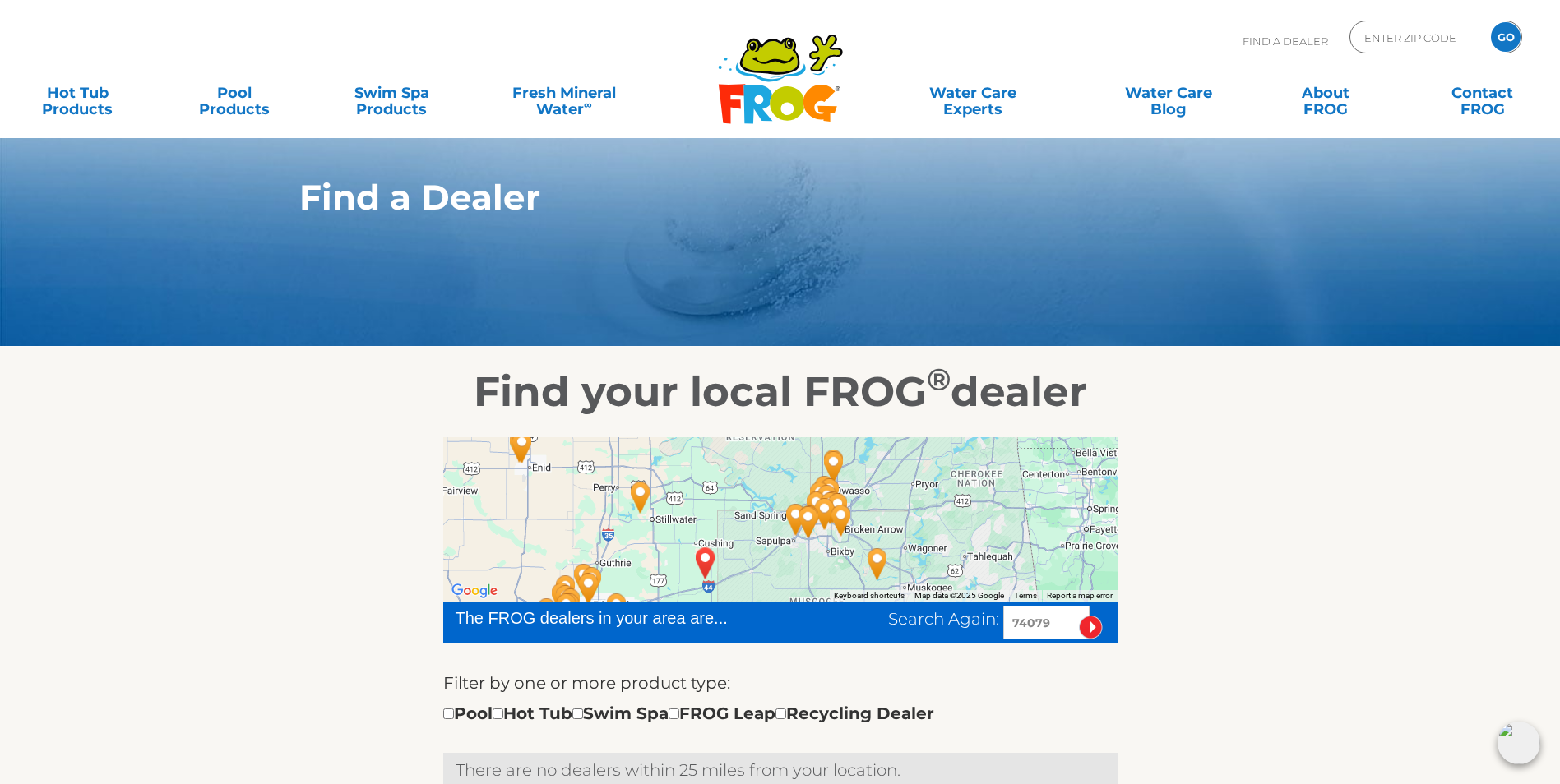
click at [997, 562] on div at bounding box center [780, 519] width 675 height 164
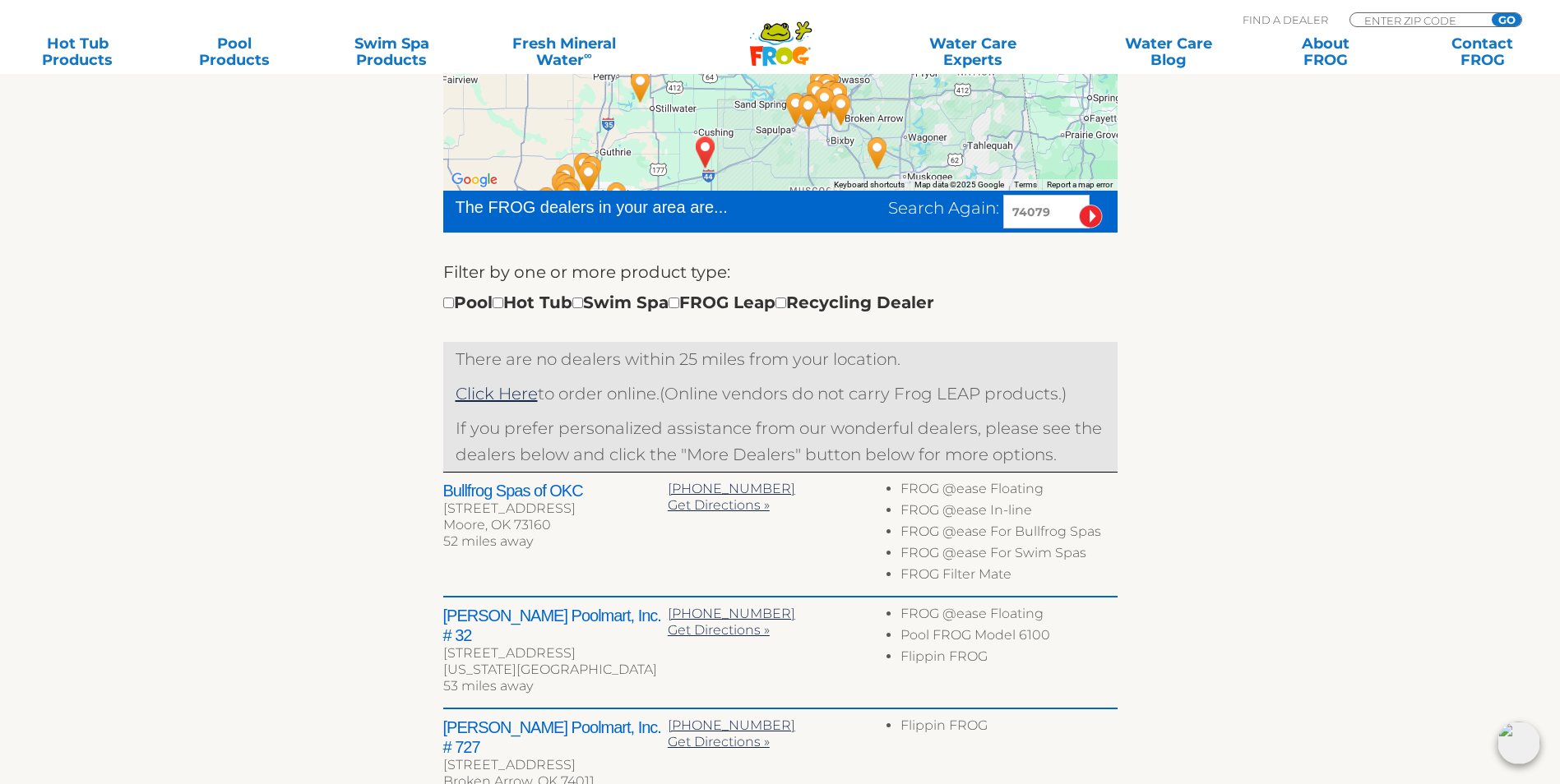
scroll to position [658, 0]
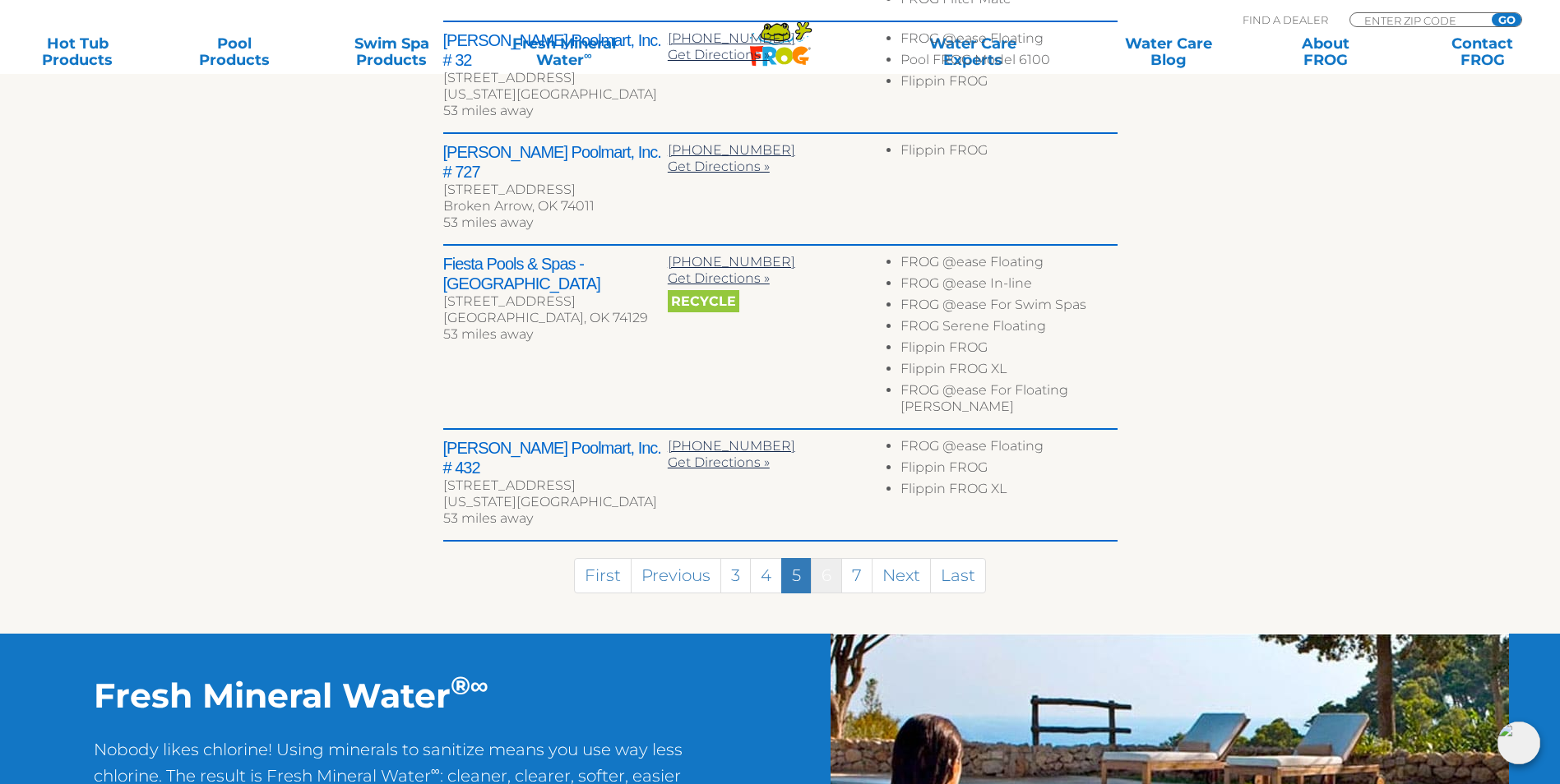
click at [836, 558] on link "6" at bounding box center [826, 576] width 31 height 35
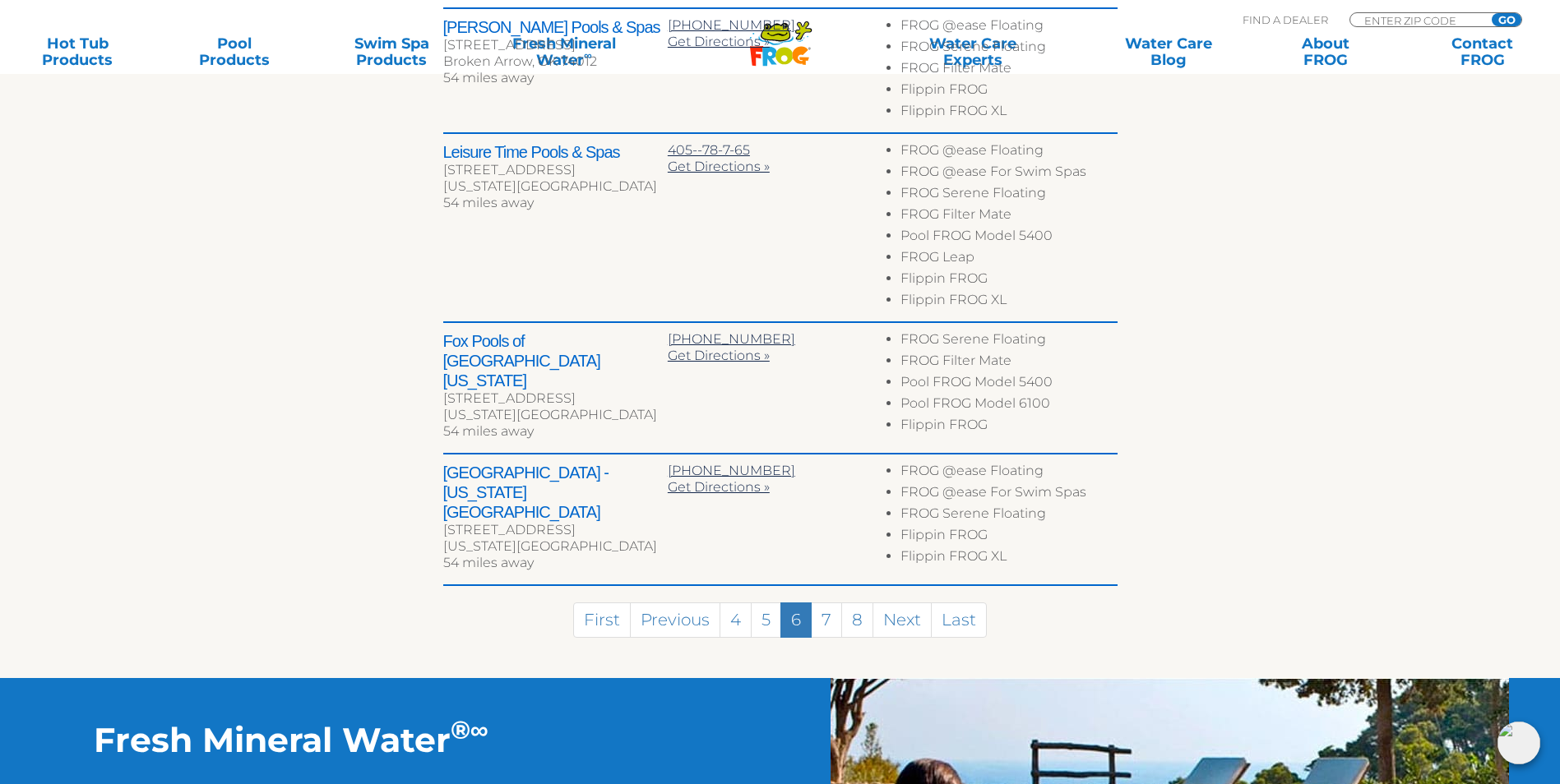
scroll to position [1006, 0]
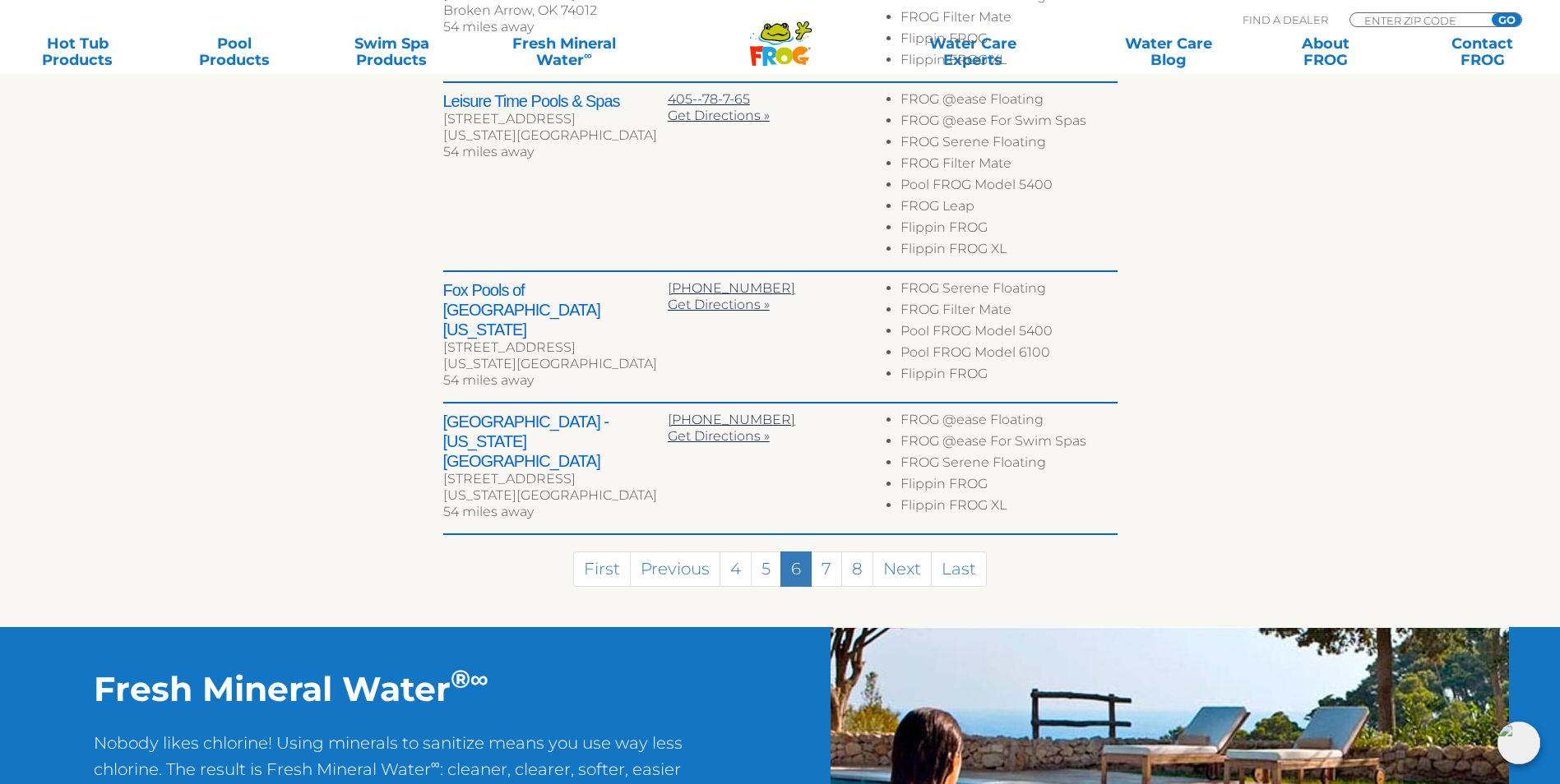
click at [836, 552] on link "7" at bounding box center [826, 569] width 31 height 35
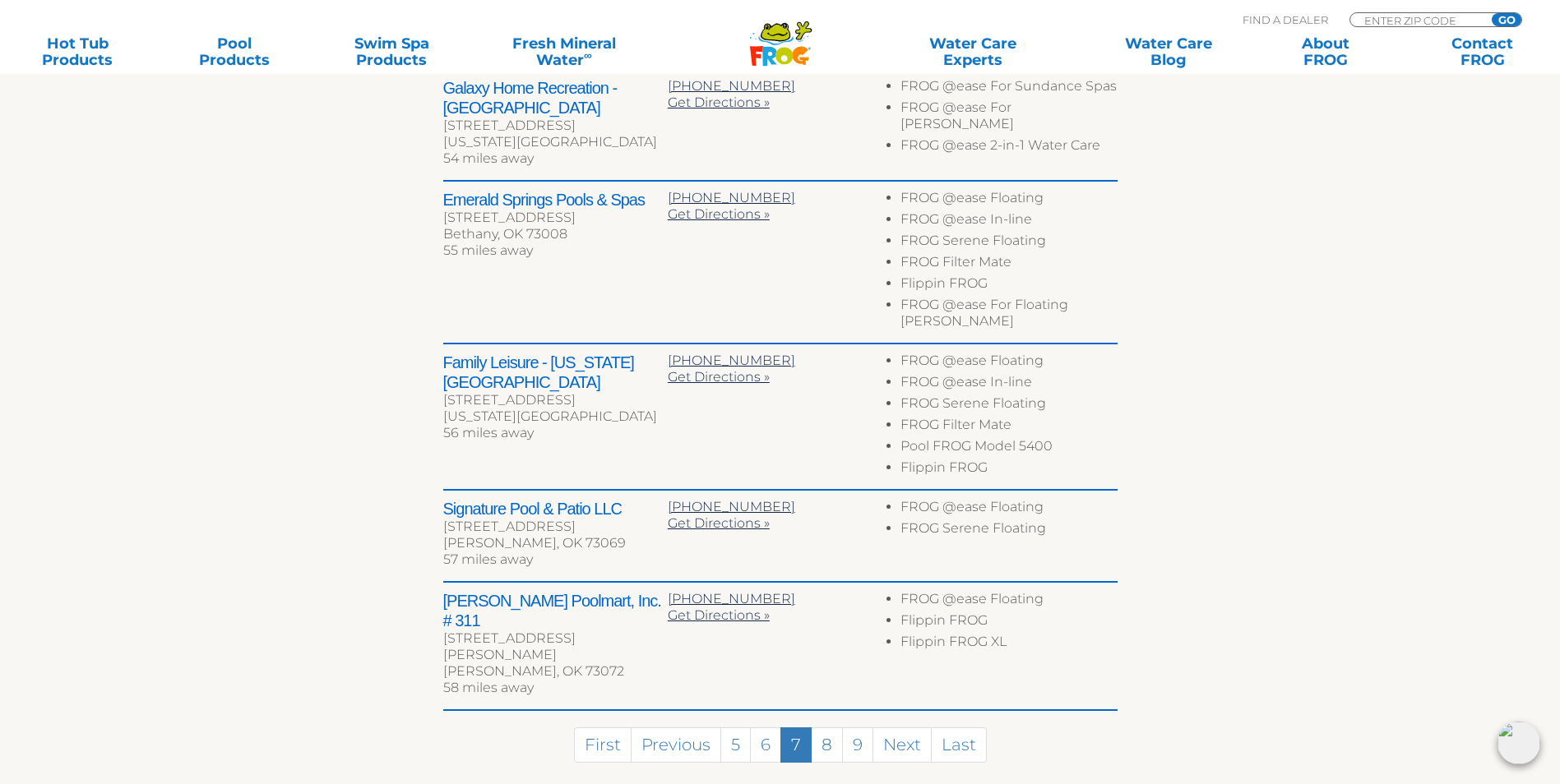
scroll to position [842, 0]
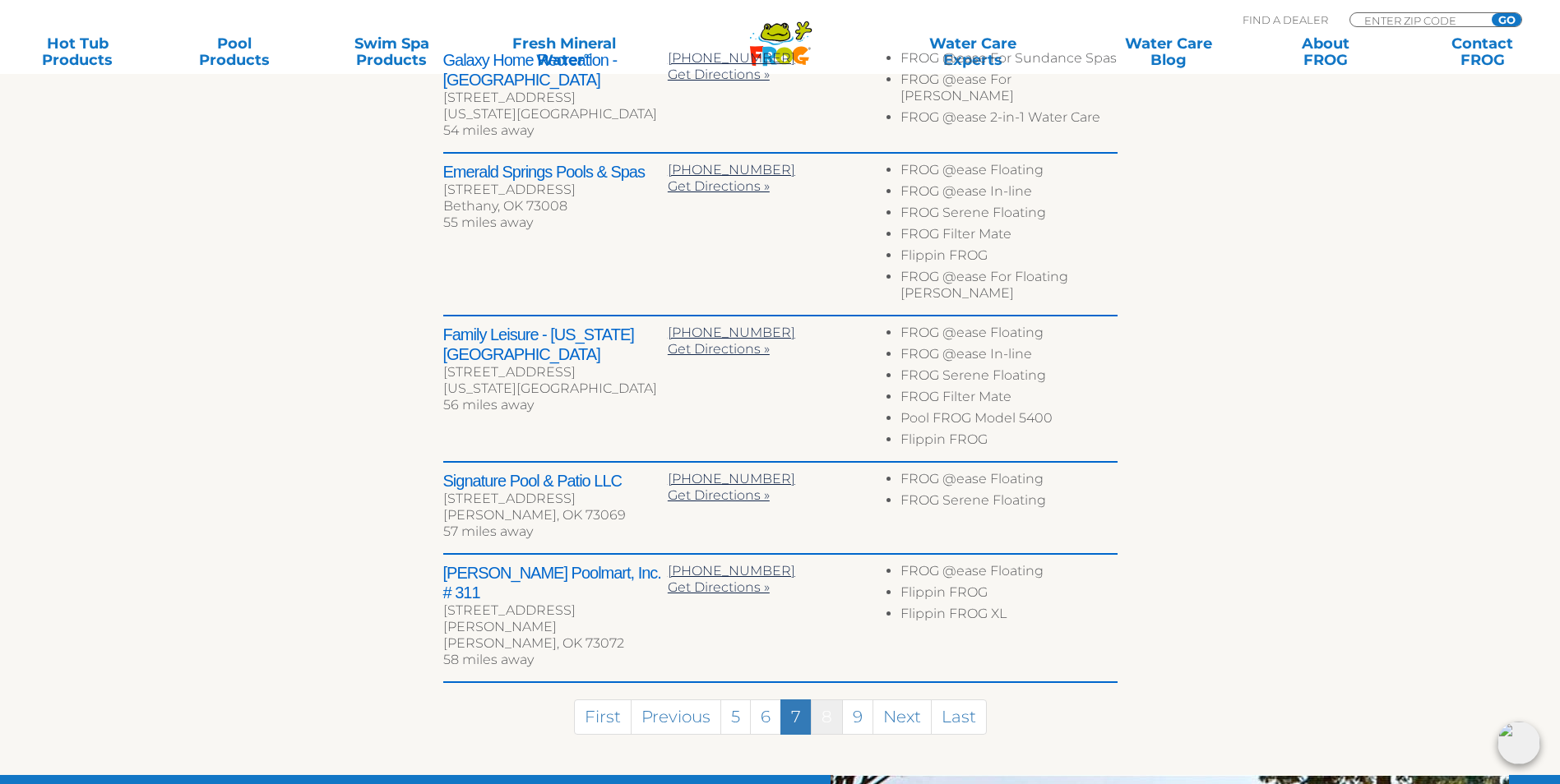
click at [828, 700] on link "8" at bounding box center [827, 717] width 32 height 35
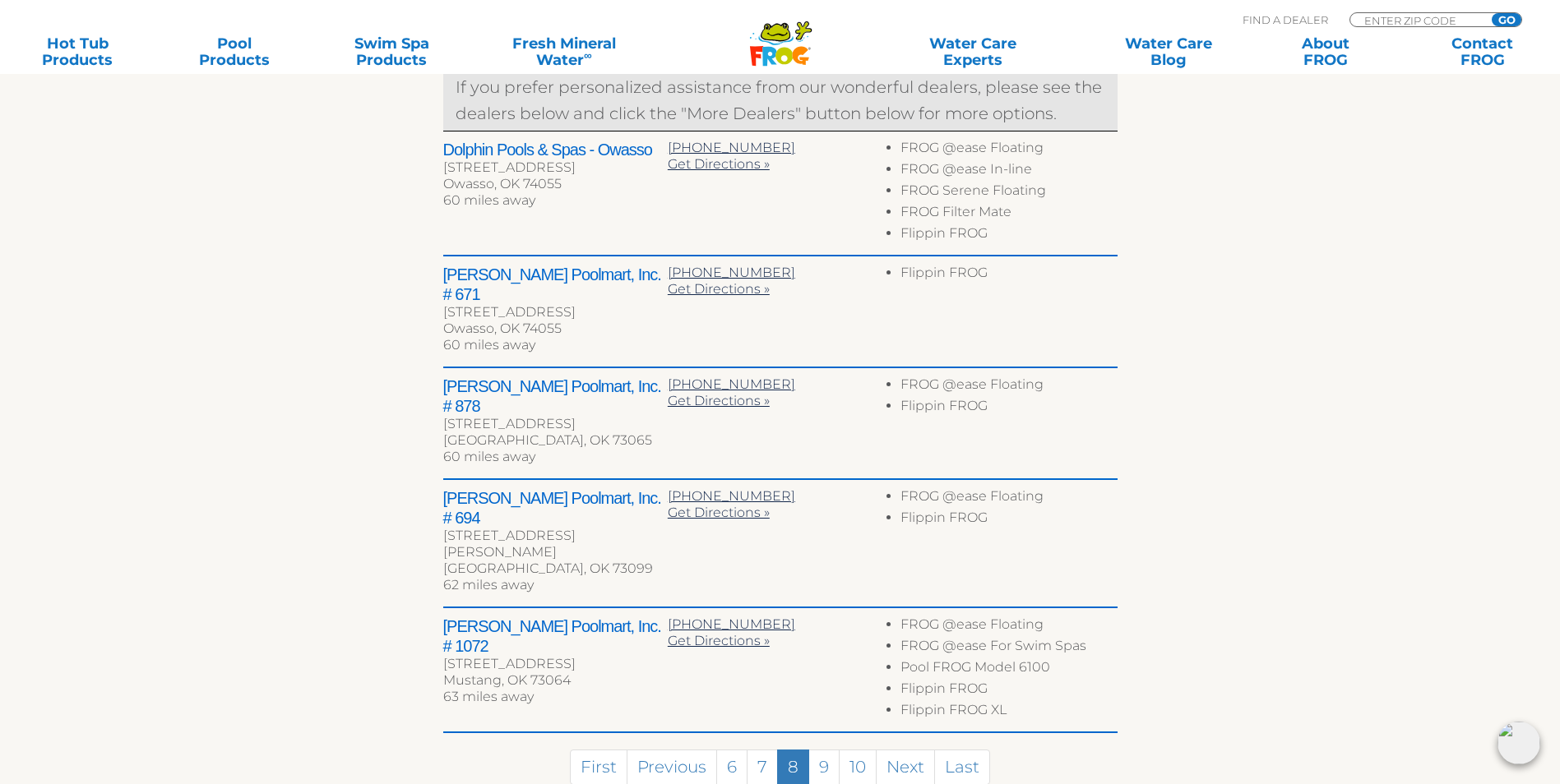
scroll to position [760, 0]
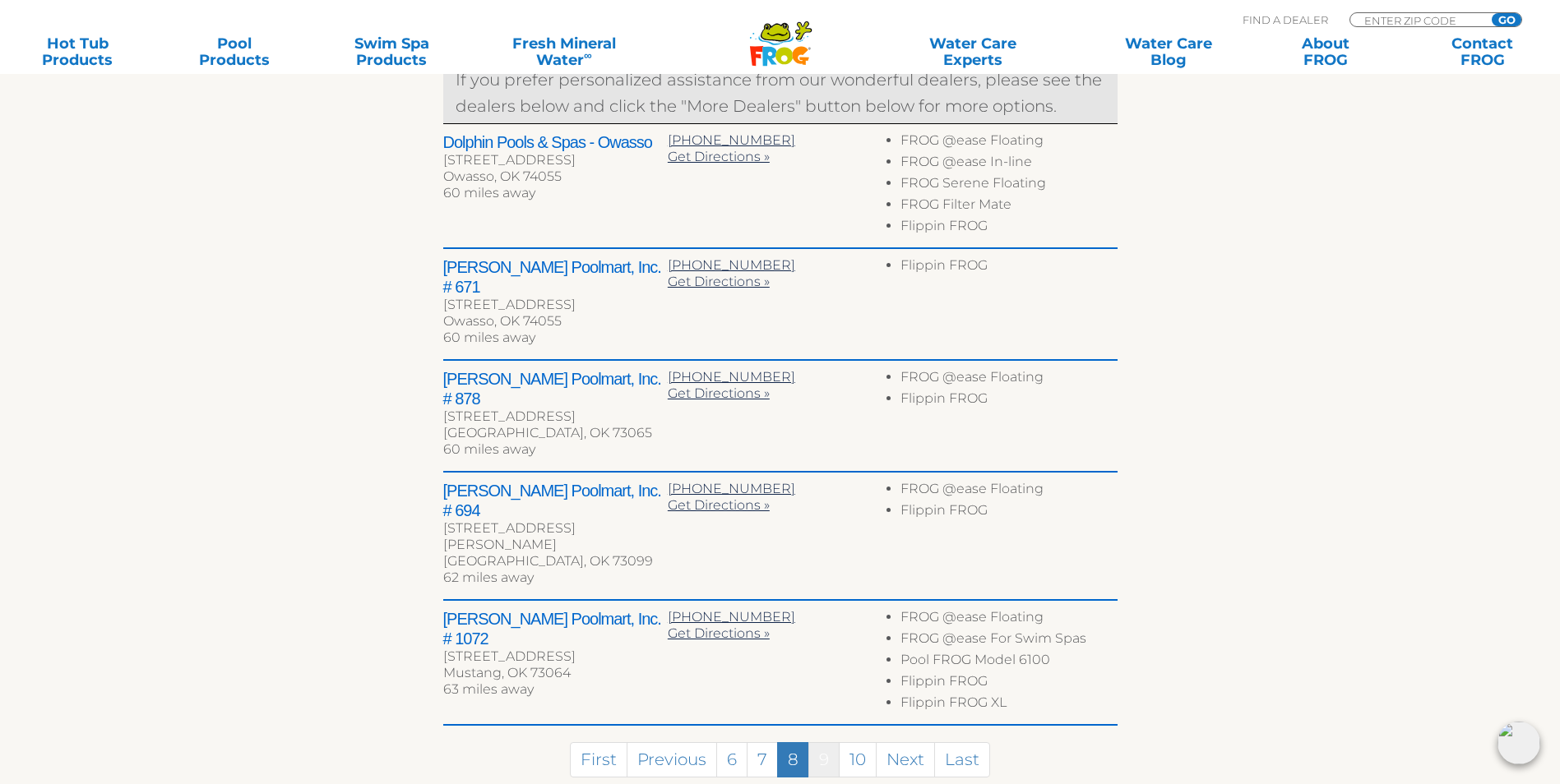
click at [824, 743] on link "9" at bounding box center [824, 760] width 31 height 35
click at [0, 0] on div "Advanced Pools & Backyards 1212 E Main St Stigler, OK 74462 96 miles away 918-9…" at bounding box center [0, 0] width 0 height 0
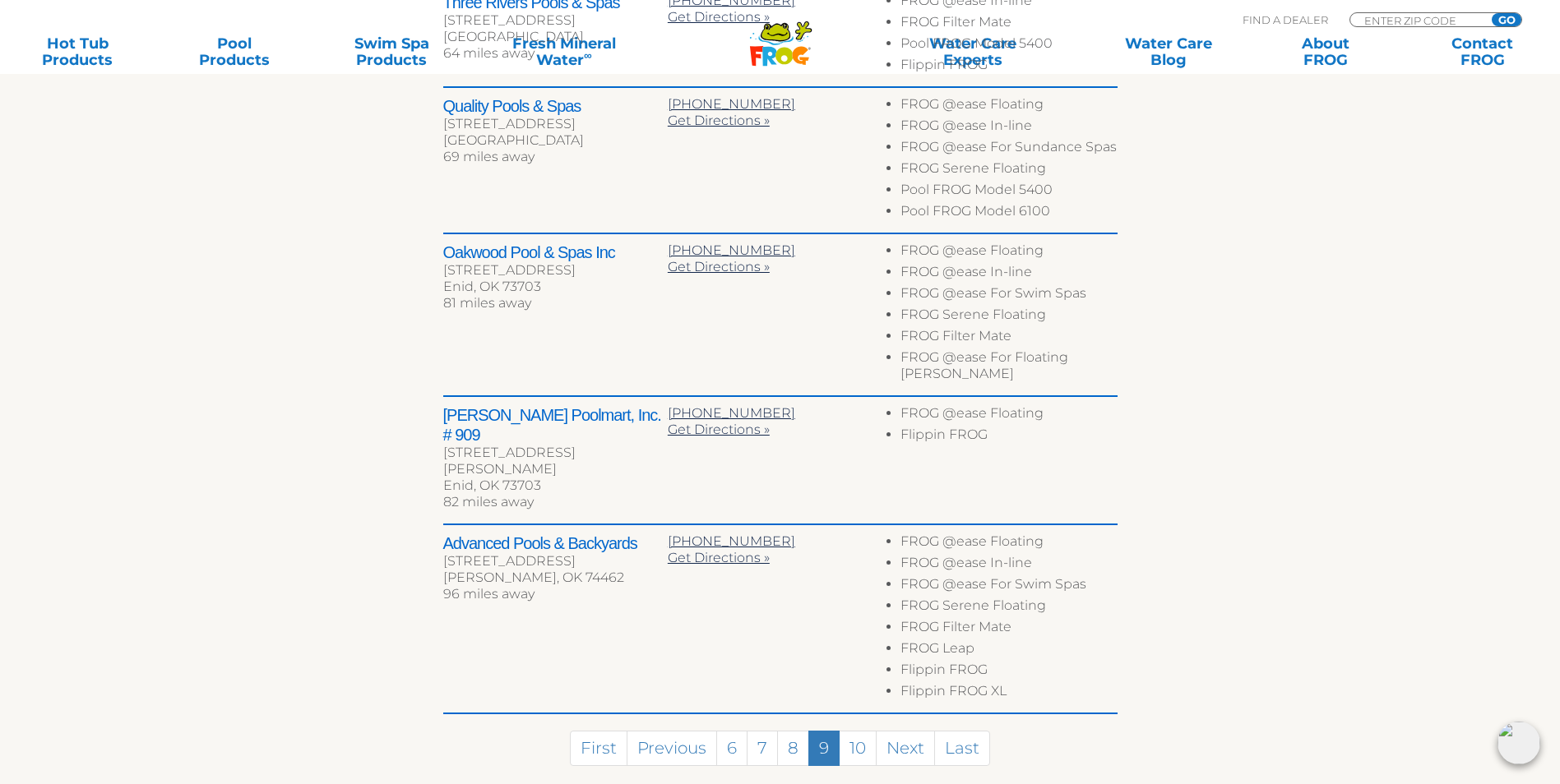
scroll to position [924, 0]
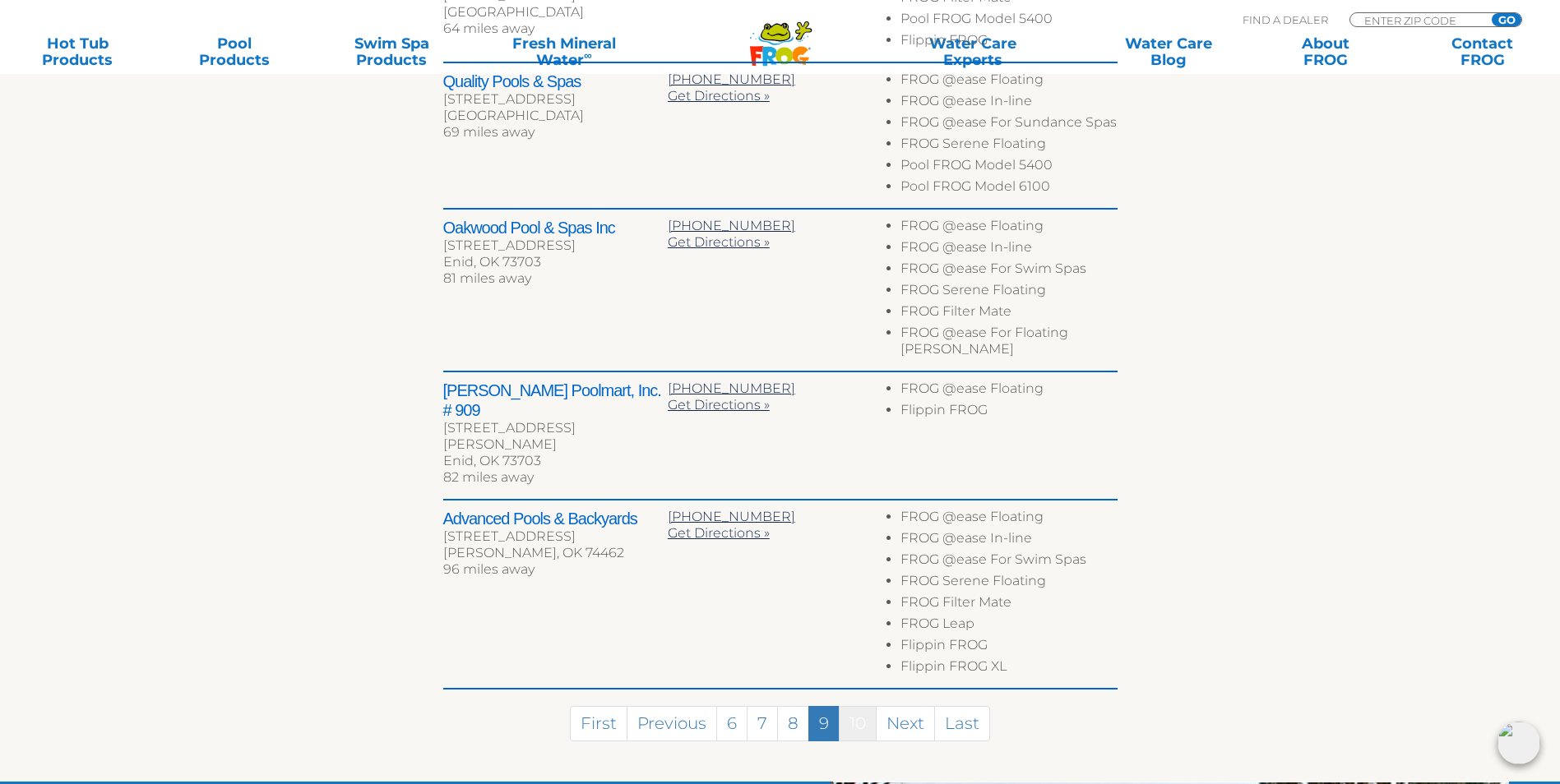
click at [862, 707] on link "10" at bounding box center [857, 724] width 38 height 35
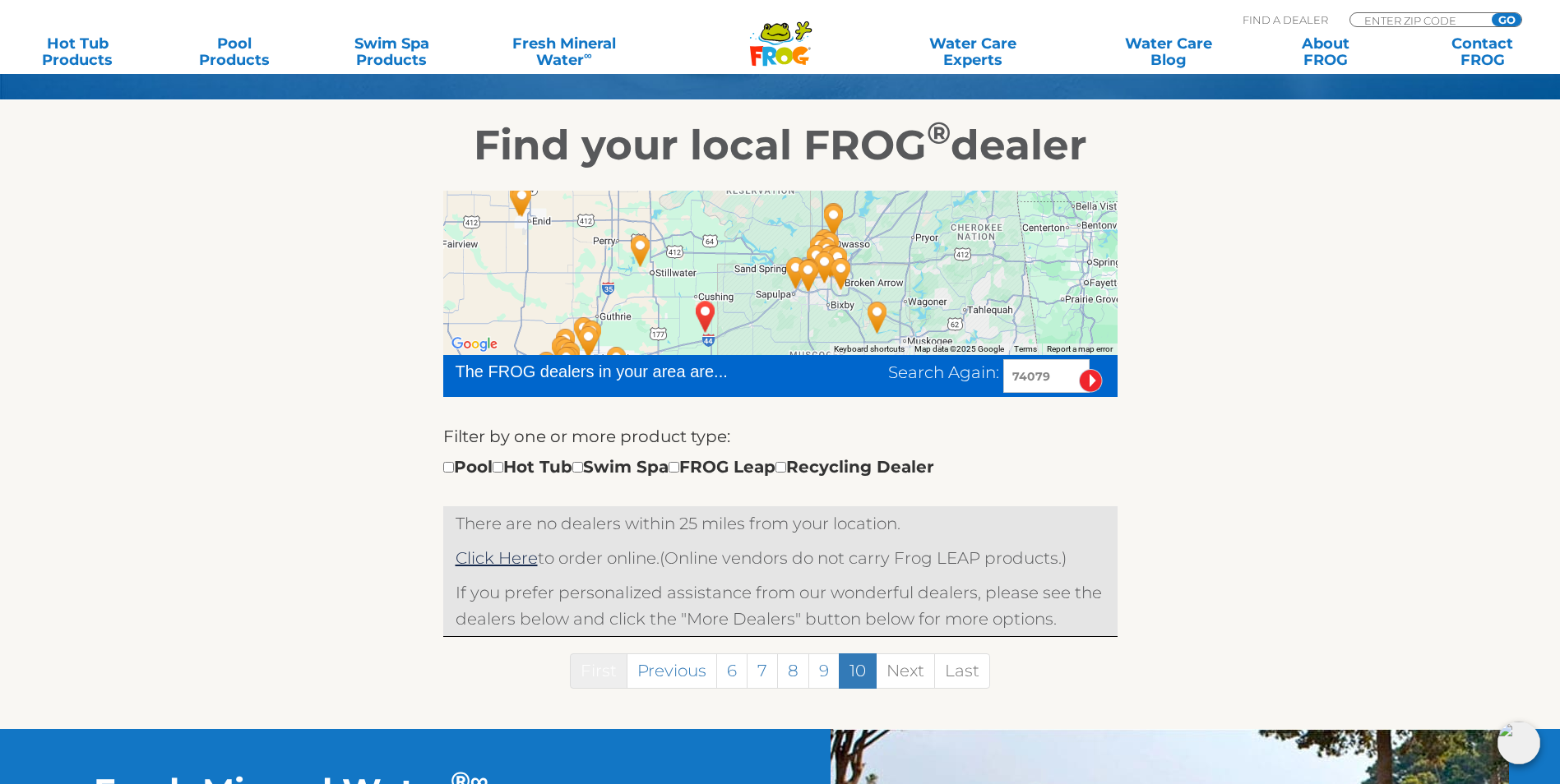
click at [605, 689] on link "First" at bounding box center [599, 671] width 57 height 35
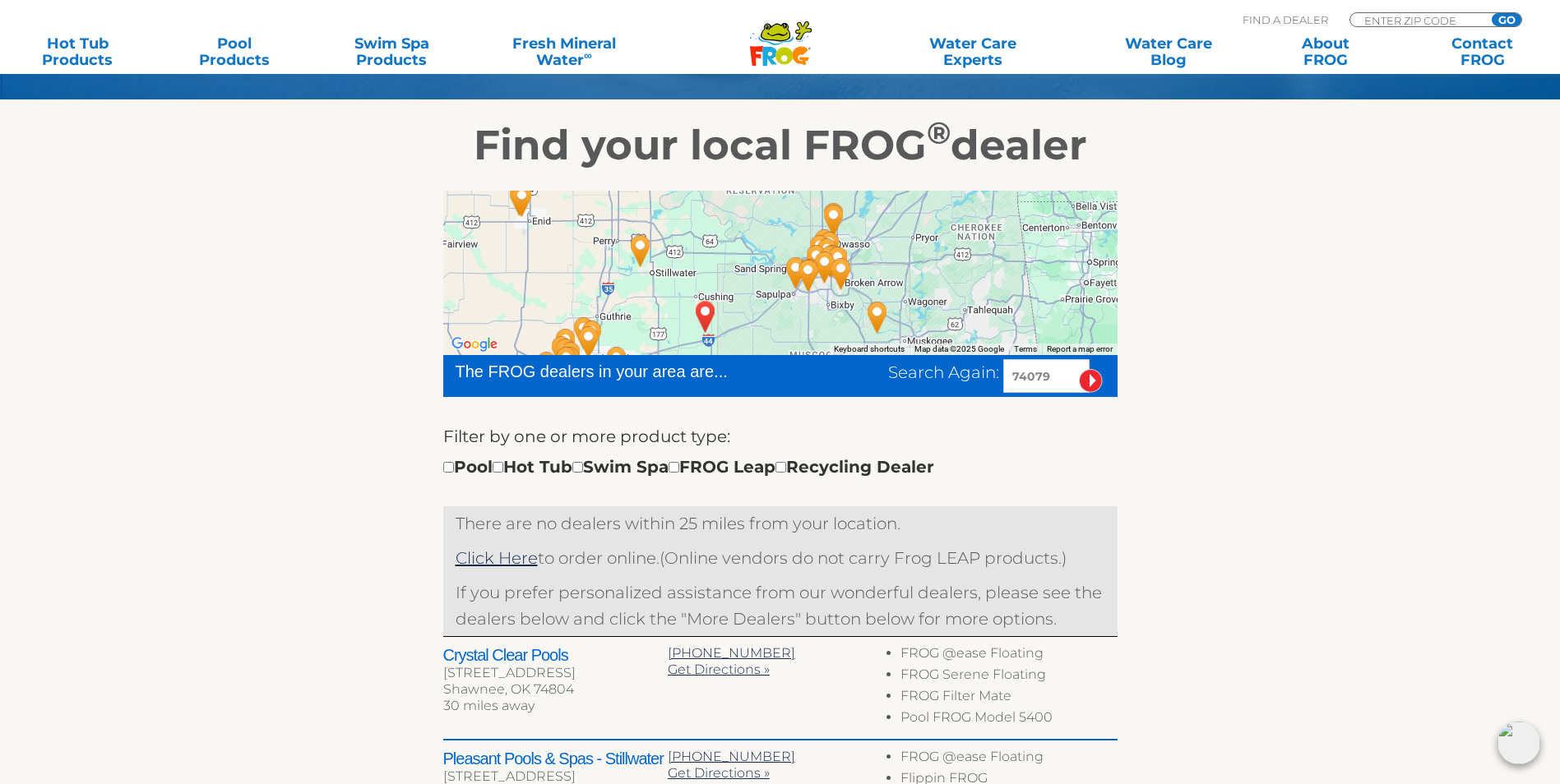
click at [1052, 386] on input "74079" at bounding box center [1046, 376] width 87 height 34
type input "74044"
click at [1079, 369] on input "image" at bounding box center [1091, 381] width 24 height 24
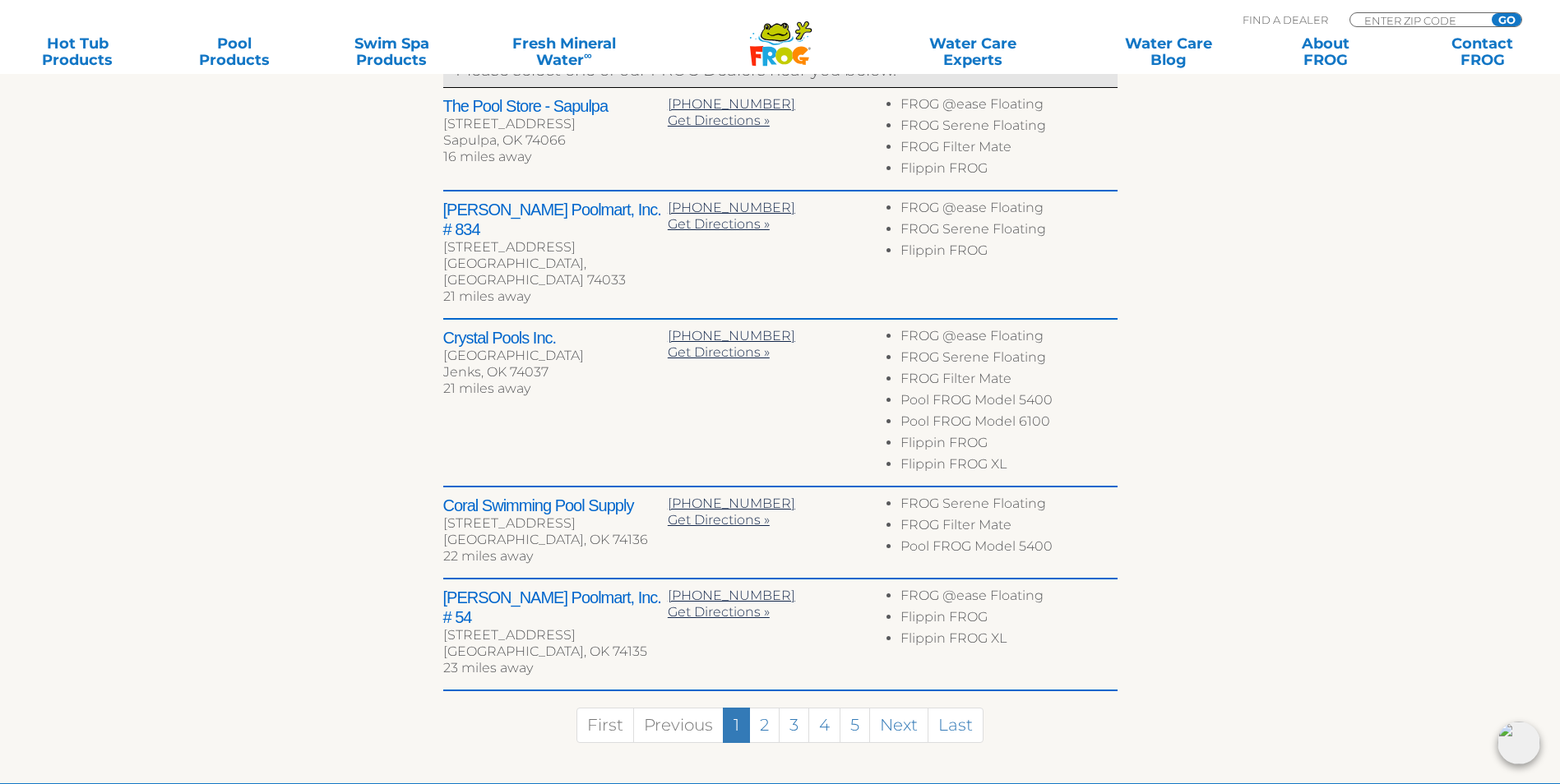
scroll to position [780, 0]
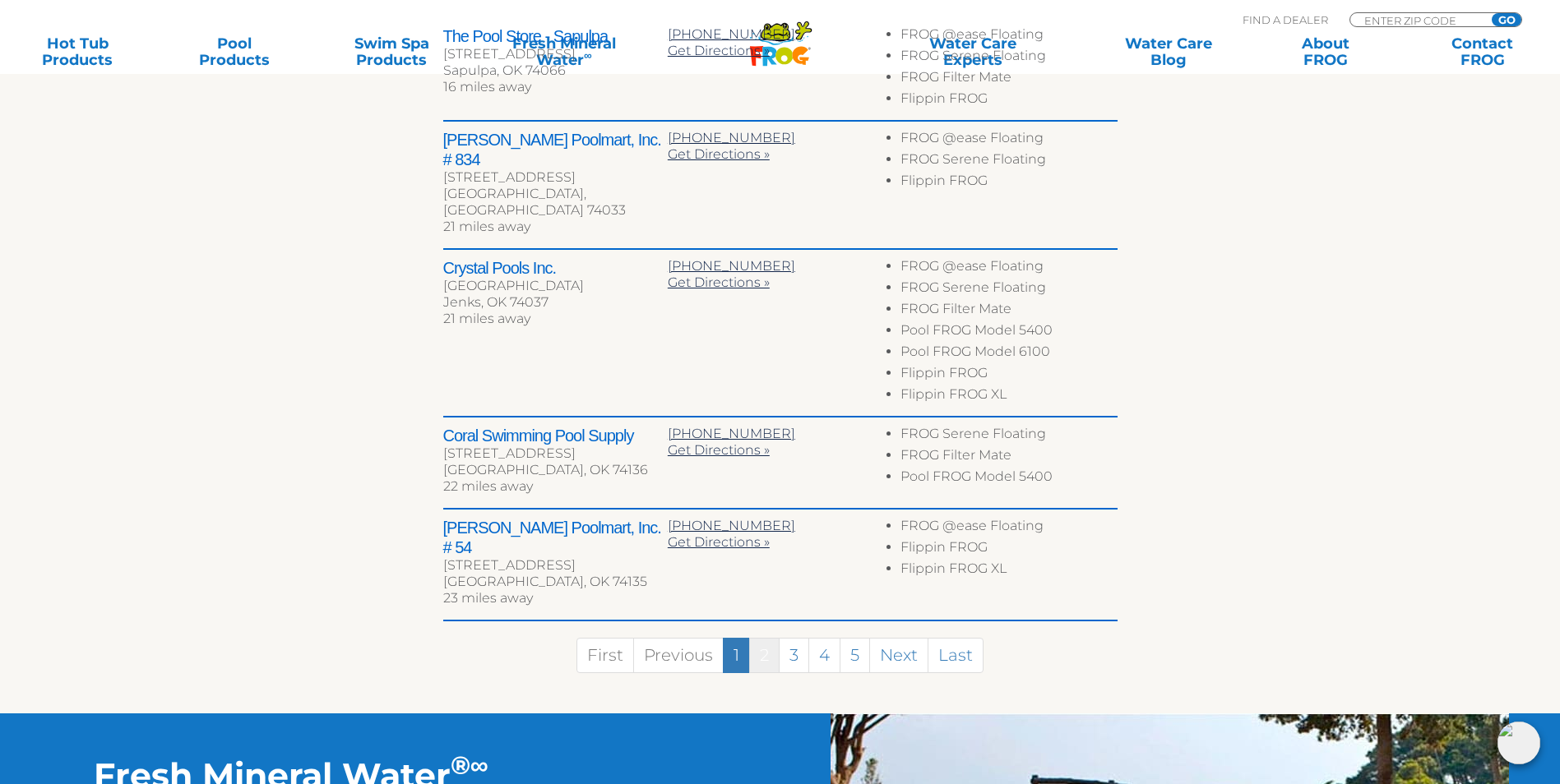
click at [764, 638] on link "2" at bounding box center [764, 656] width 30 height 35
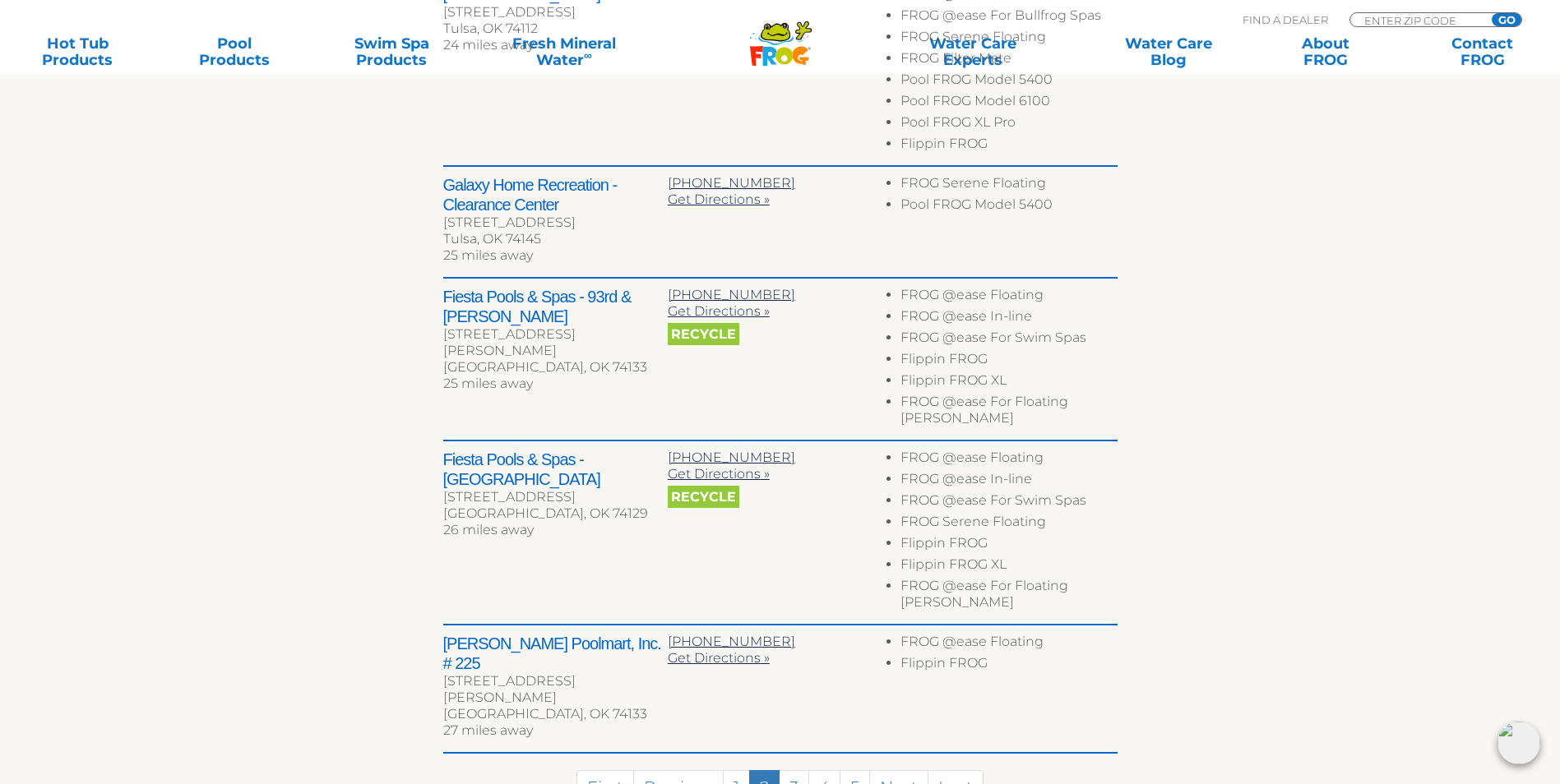
scroll to position [861, 0]
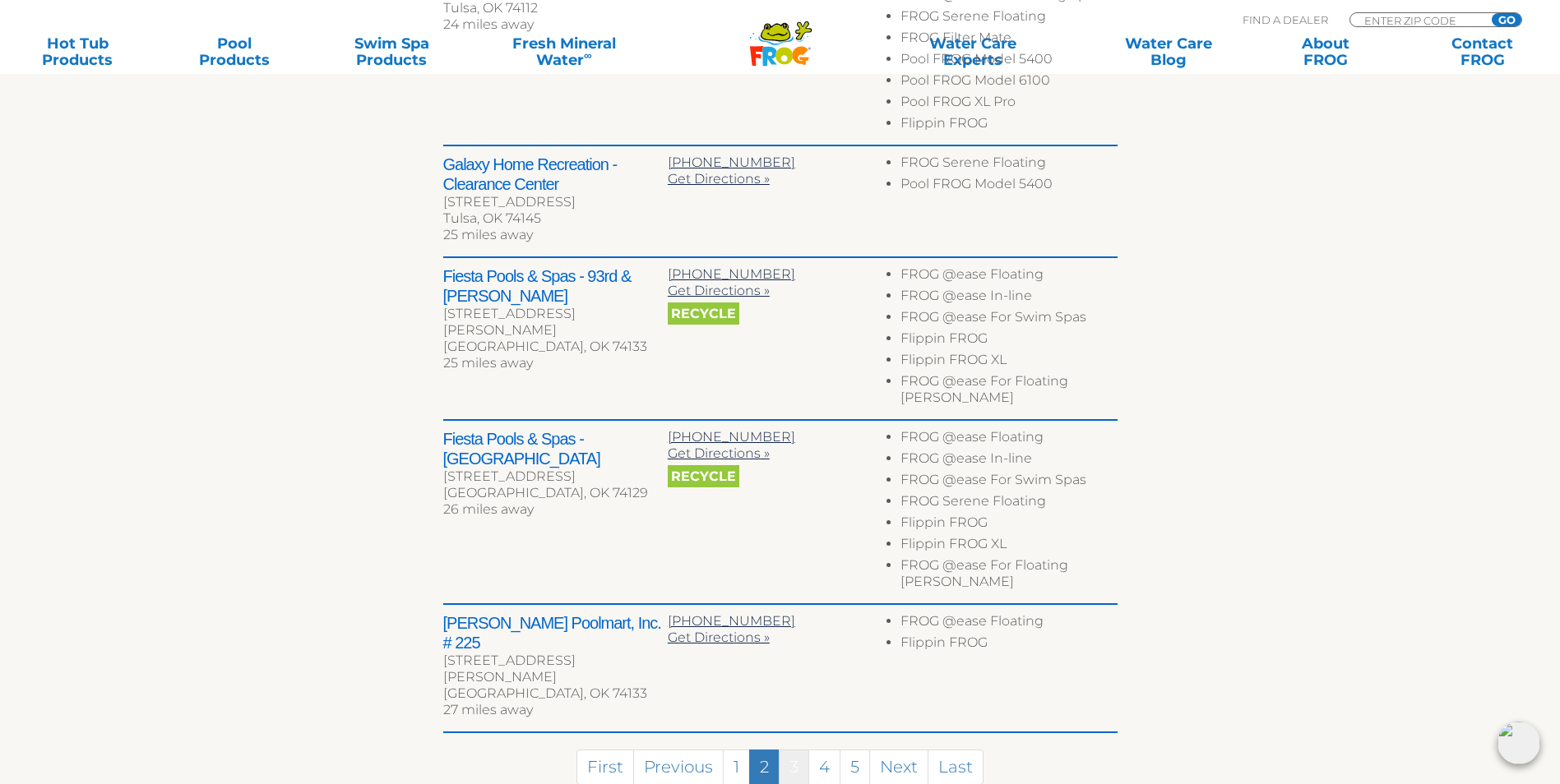
click at [789, 749] on link "3" at bounding box center [794, 767] width 30 height 35
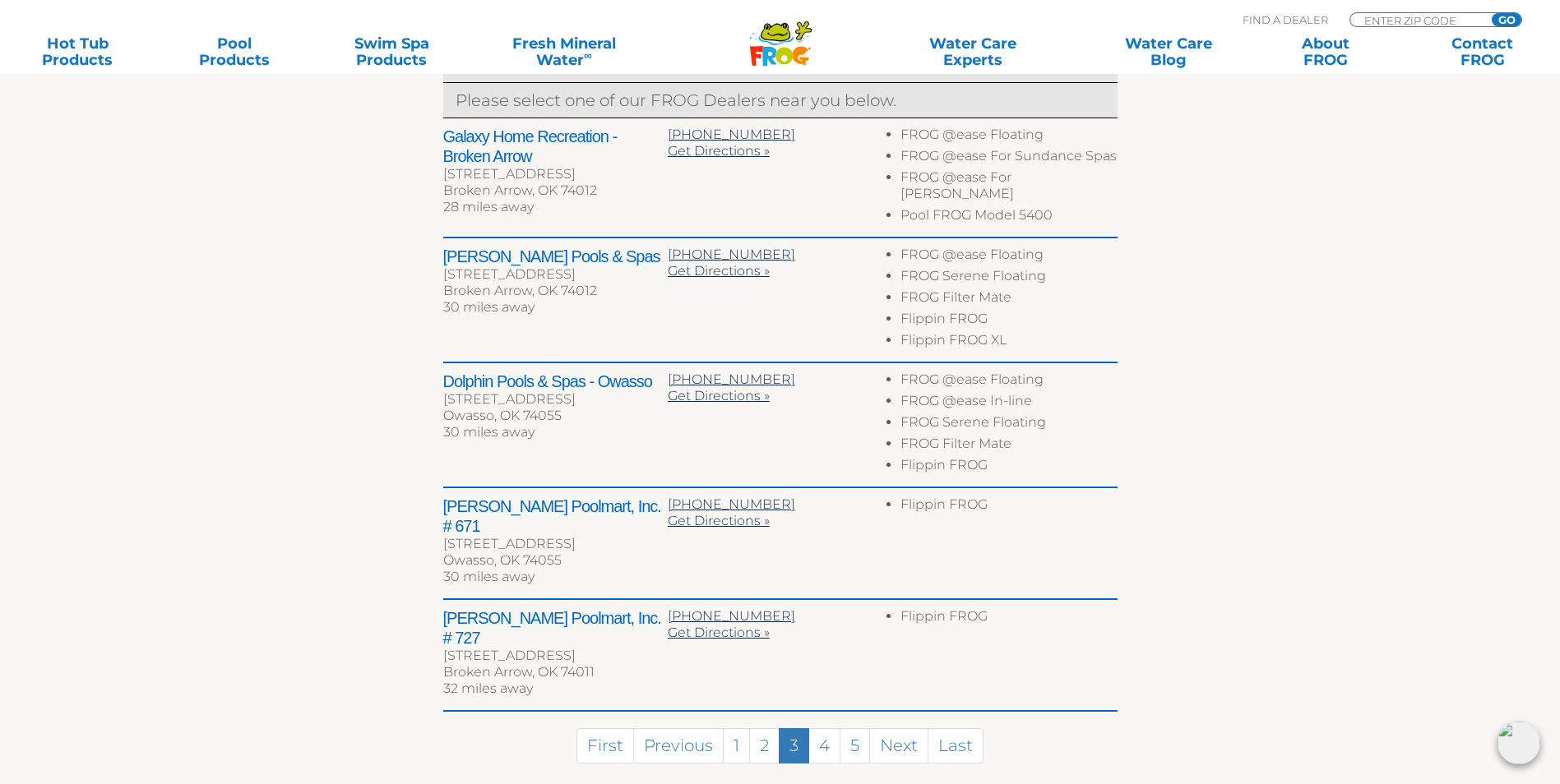
click at [797, 728] on link "3" at bounding box center [794, 746] width 30 height 35
click at [826, 728] on link "4" at bounding box center [825, 746] width 32 height 35
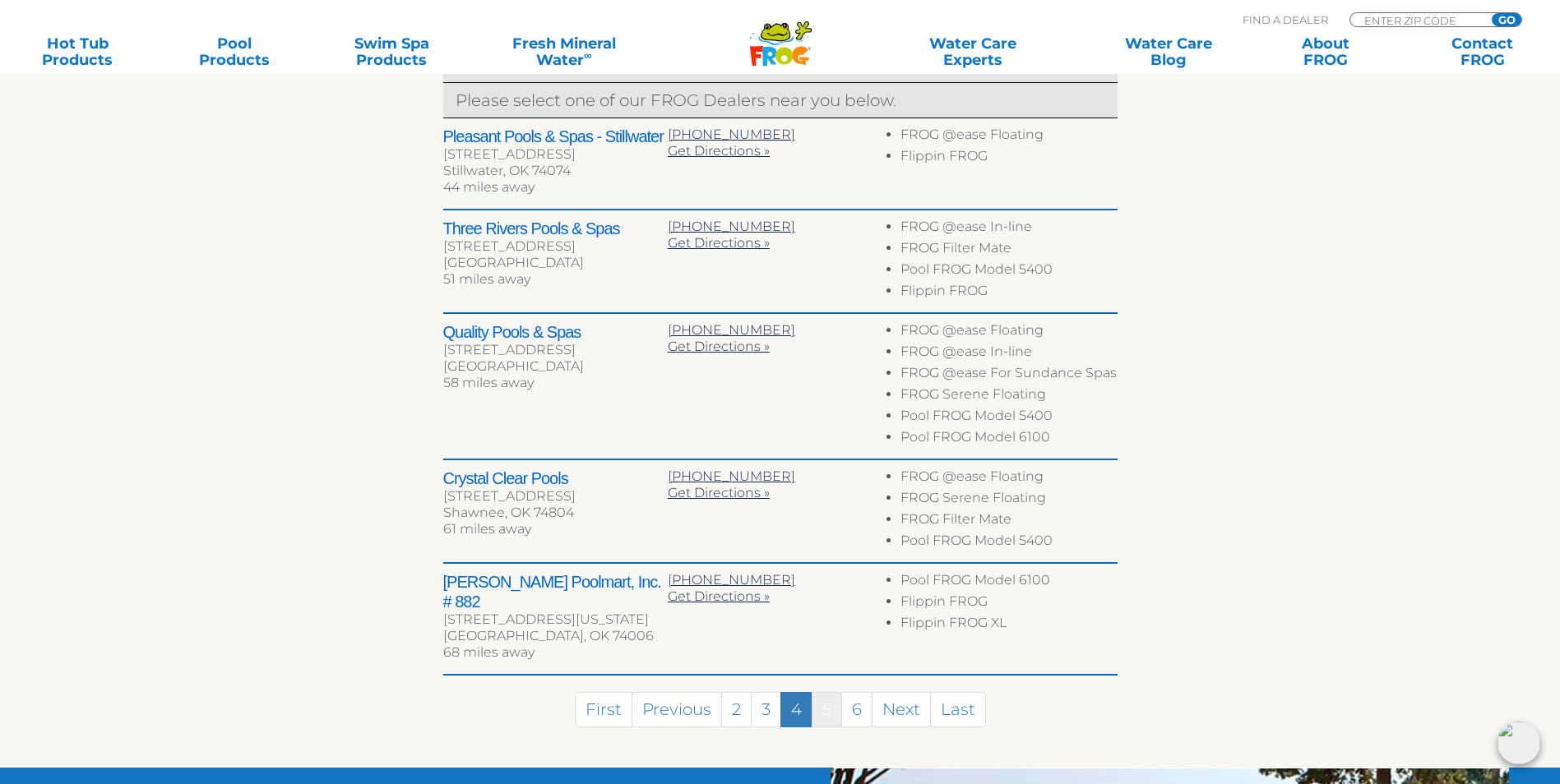
click at [827, 701] on link "5" at bounding box center [827, 710] width 30 height 35
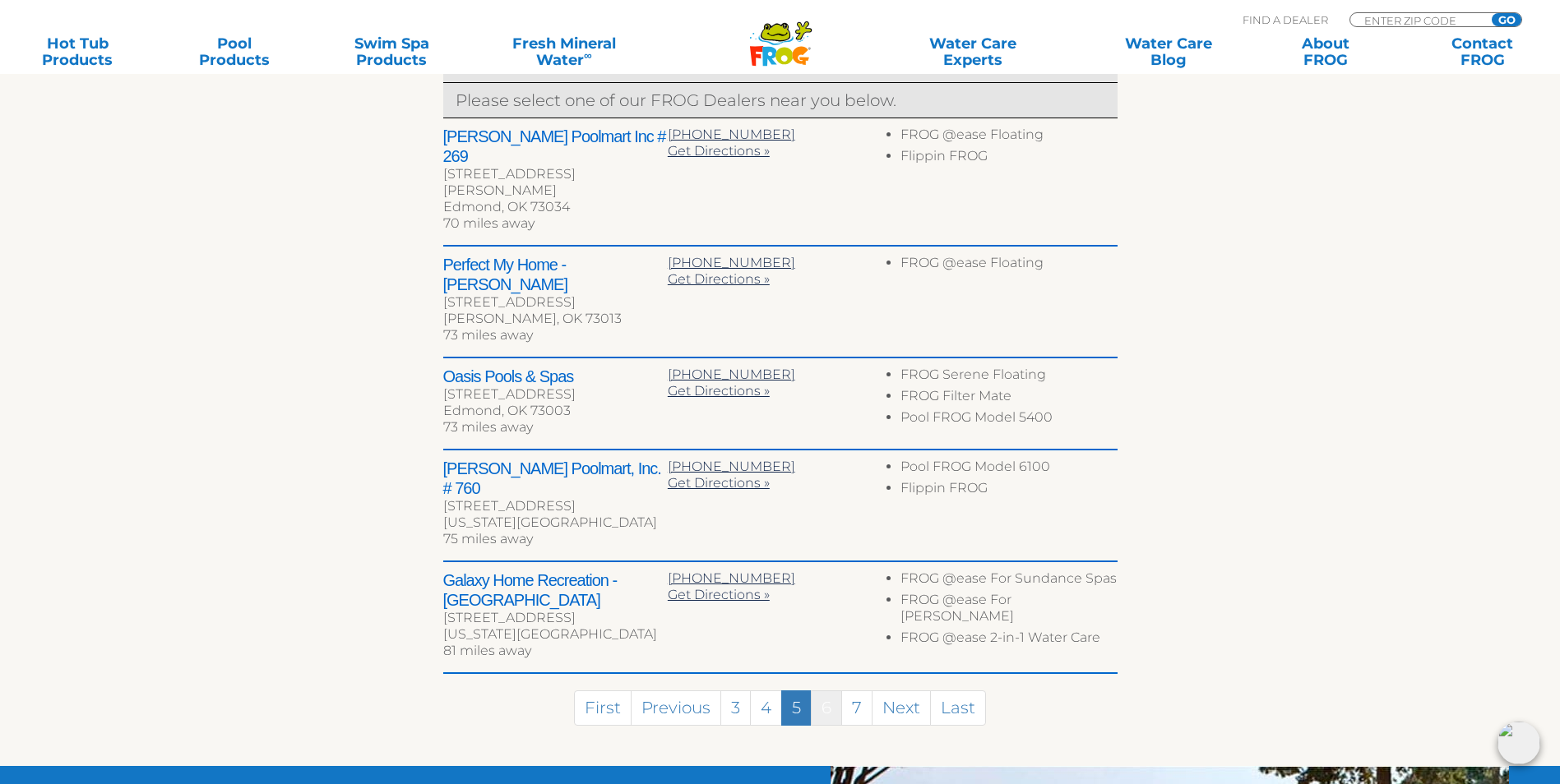
click at [825, 691] on link "6" at bounding box center [826, 708] width 31 height 35
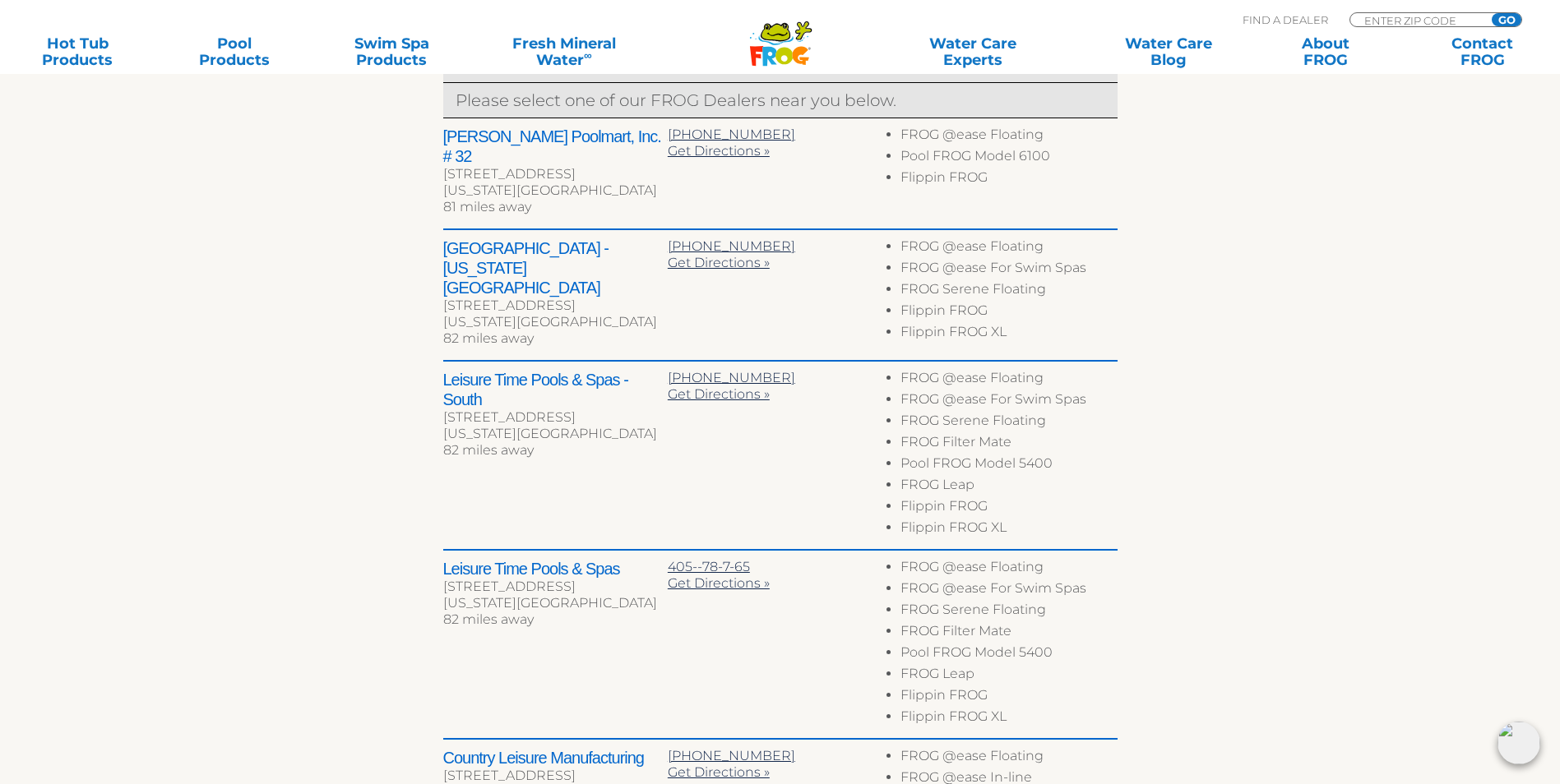
click at [825, 648] on div "Leisure Time Pools & Spas [STREET_ADDRESS][US_STATE] 82 miles away 405--78-7-65…" at bounding box center [780, 645] width 675 height 189
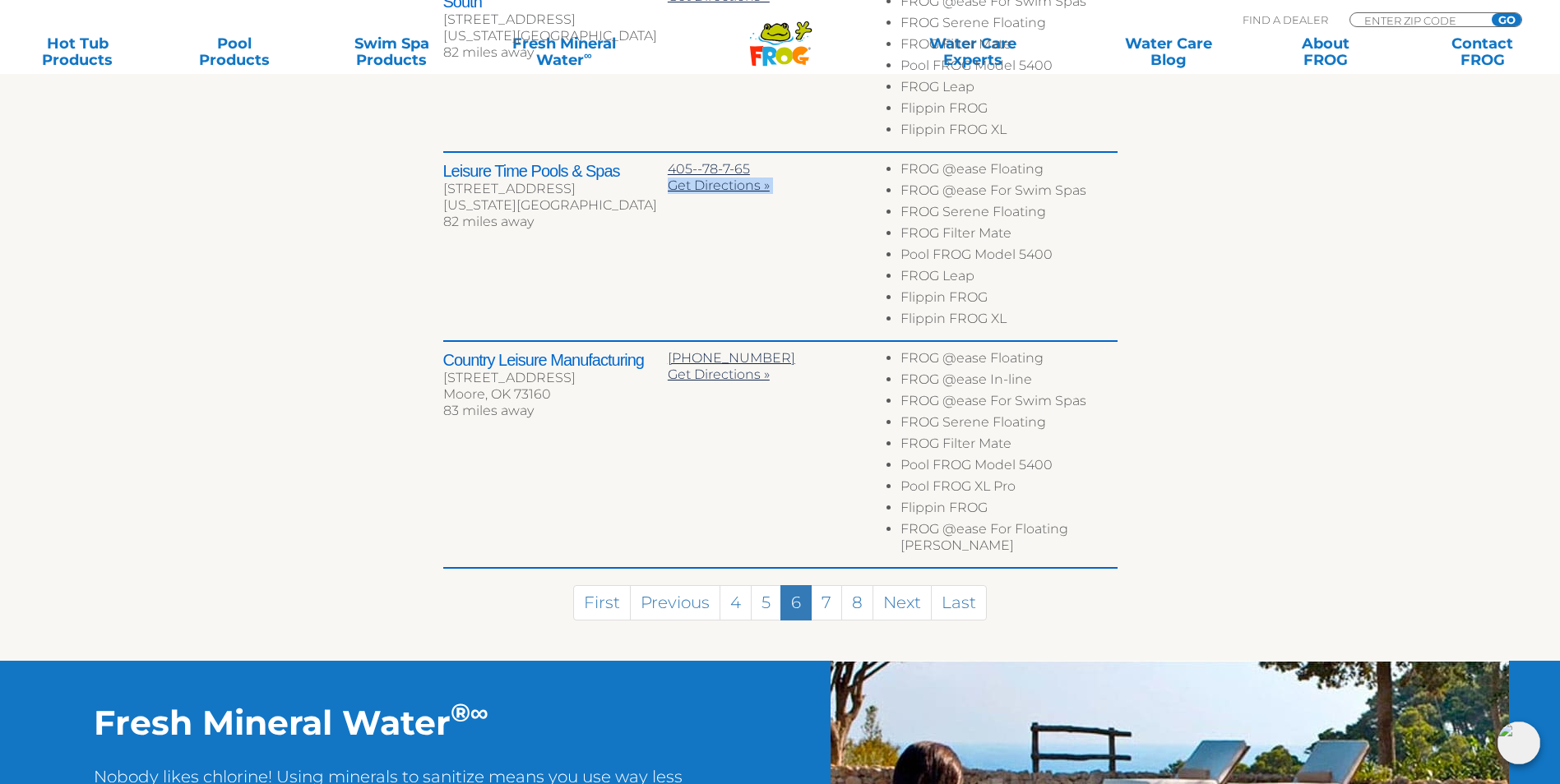
scroll to position [1091, 0]
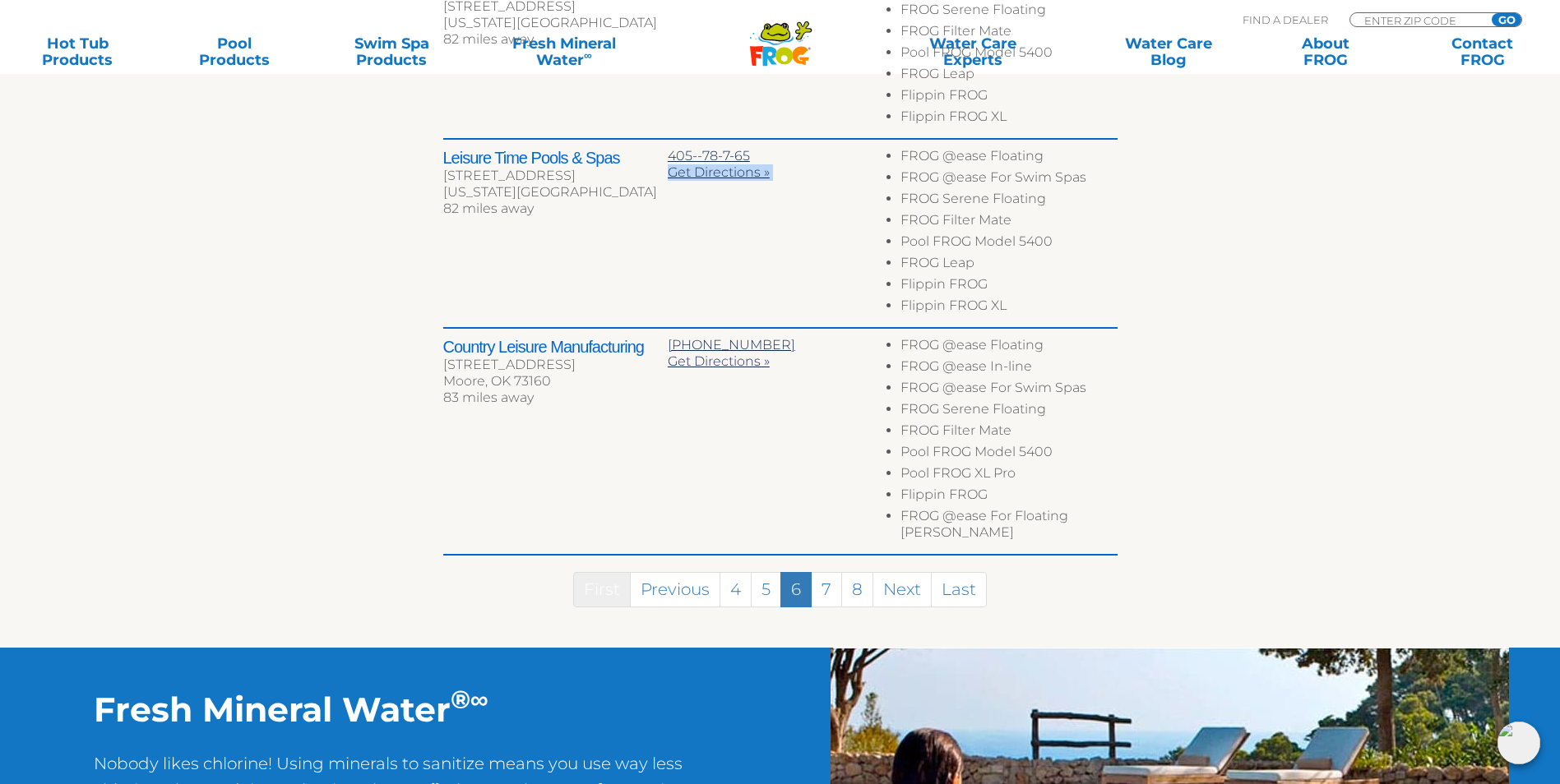
click at [611, 573] on link "First" at bounding box center [602, 590] width 57 height 35
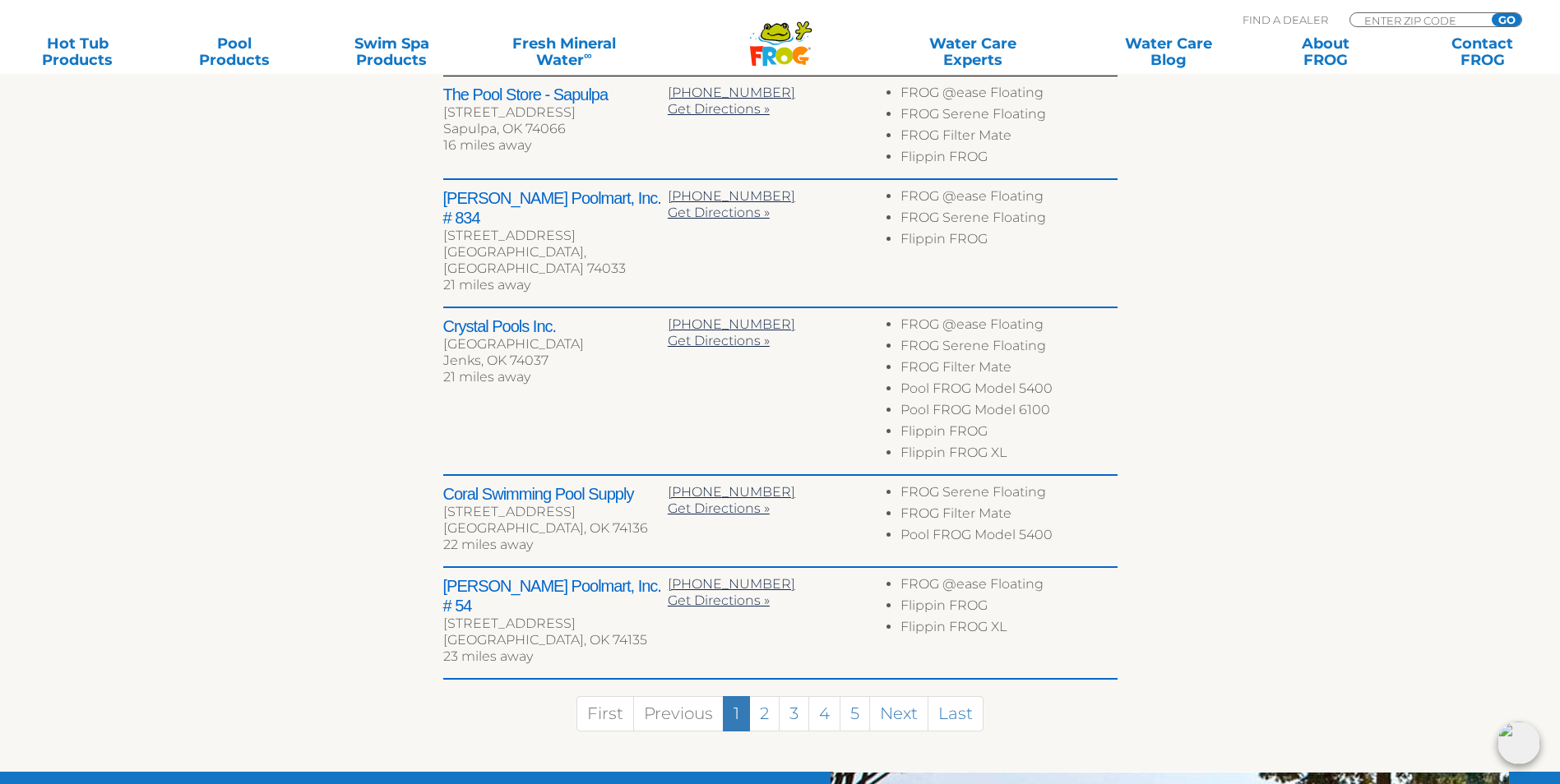
scroll to position [749, 0]
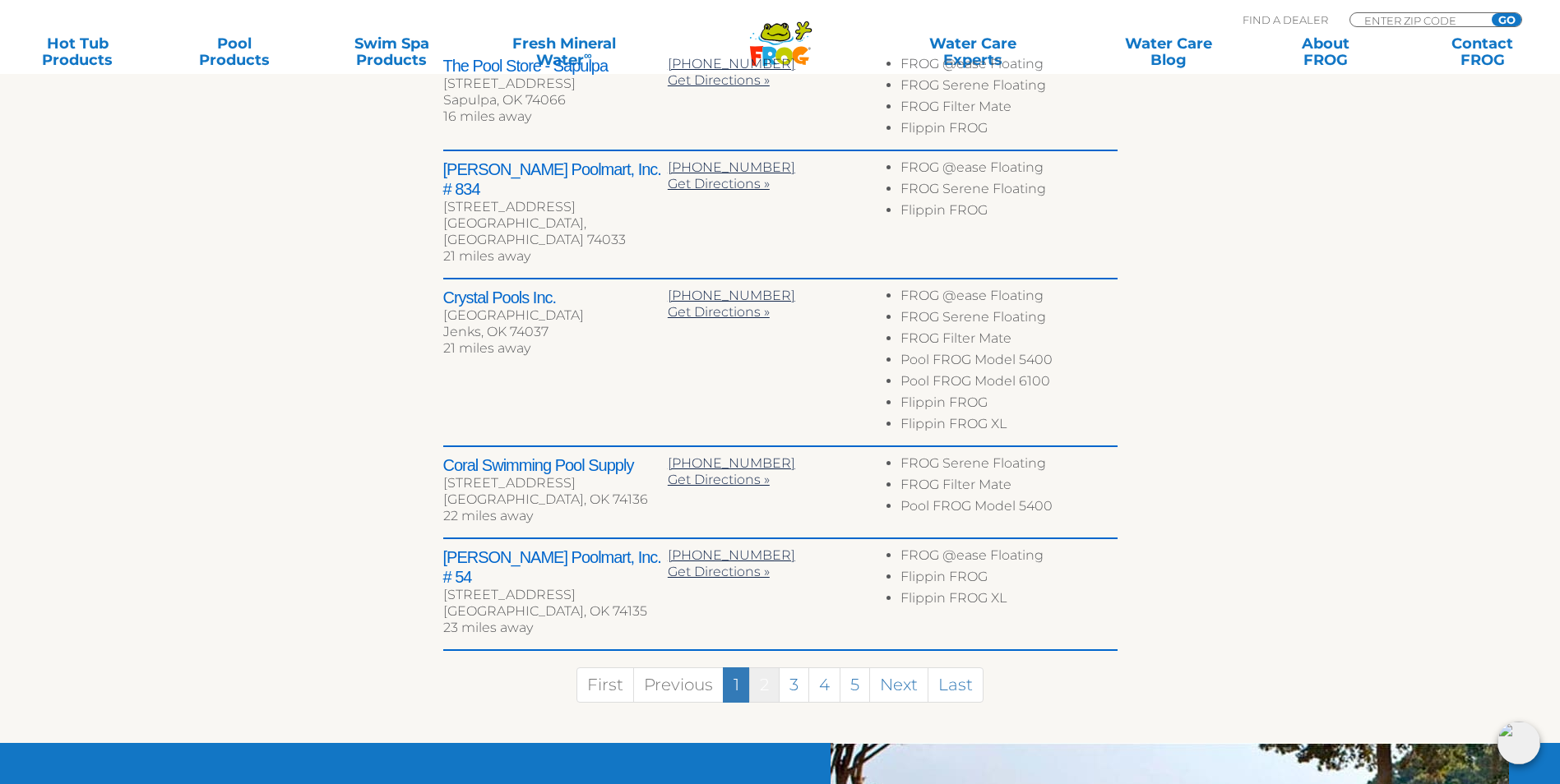
click at [771, 668] on link "2" at bounding box center [764, 685] width 30 height 35
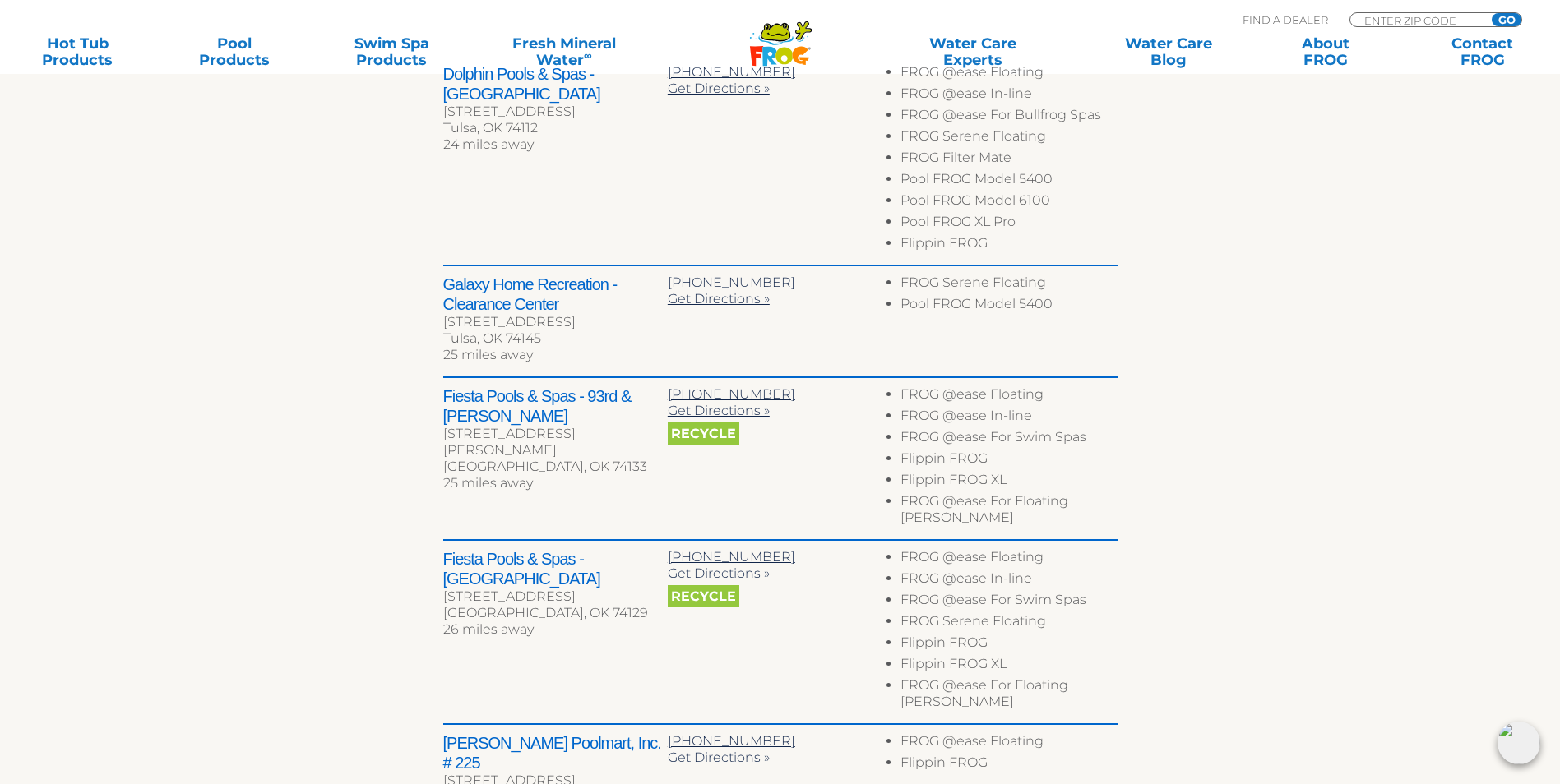
scroll to position [832, 0]
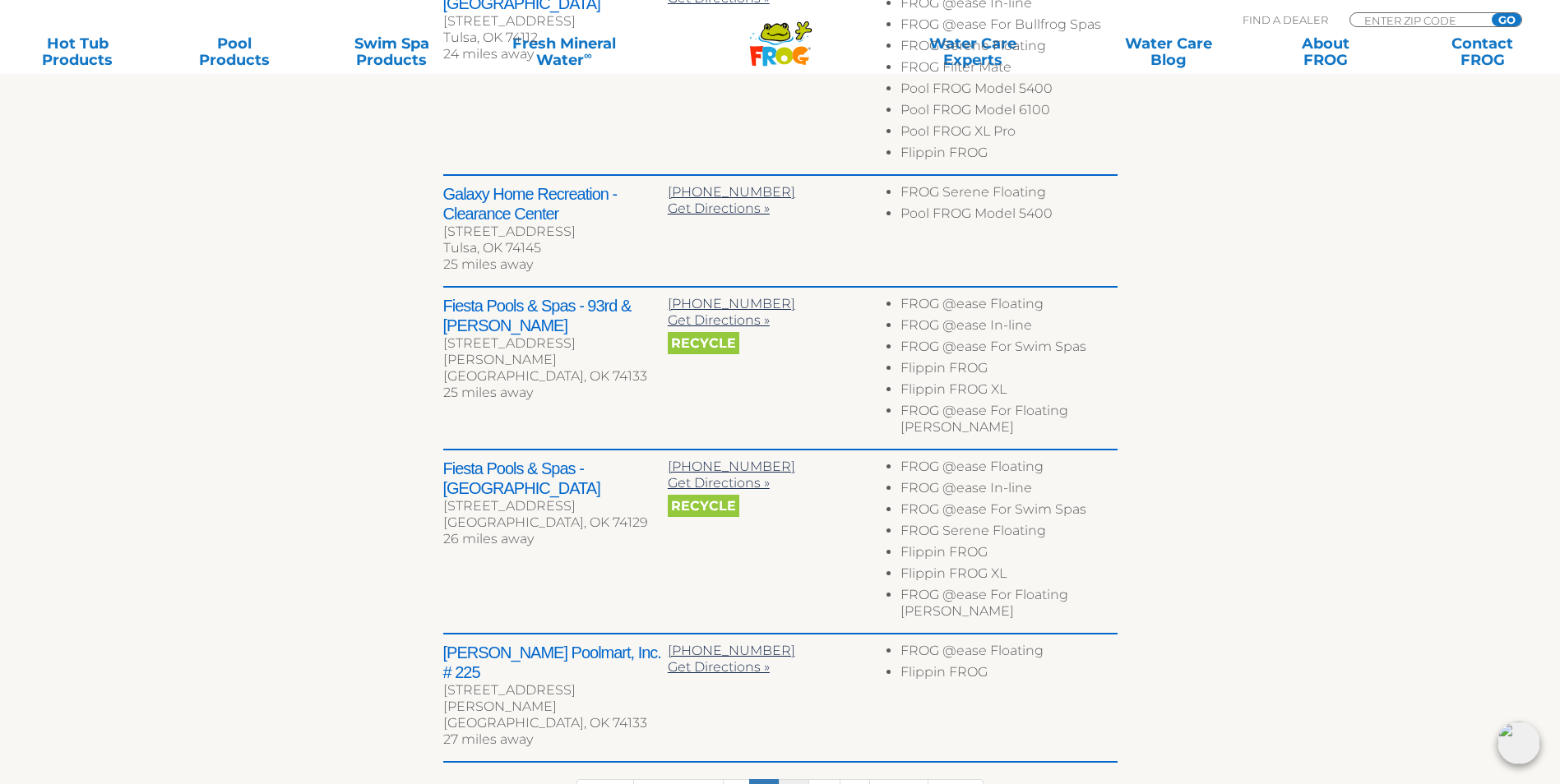
click at [798, 780] on link "3" at bounding box center [794, 797] width 30 height 35
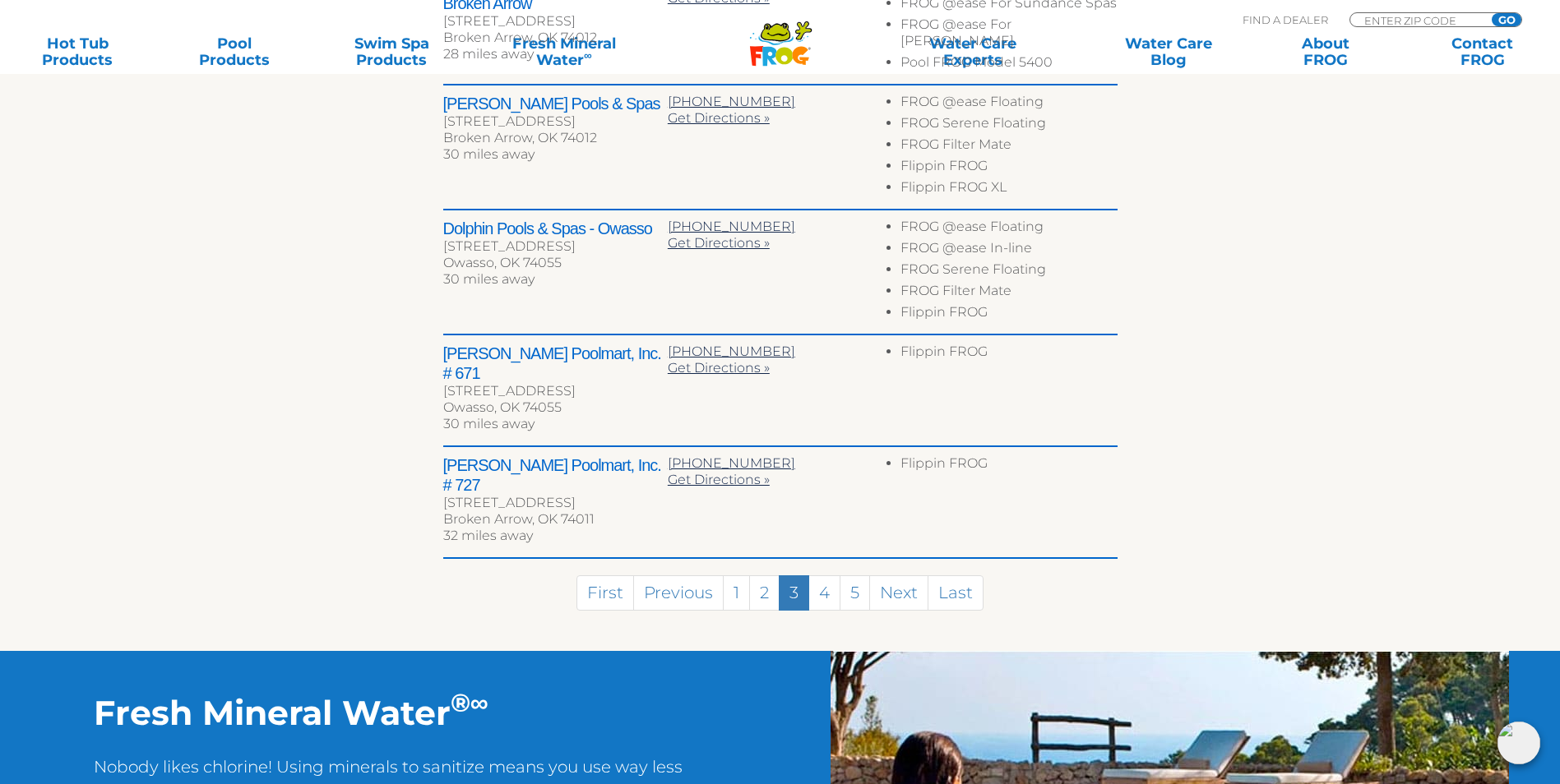
click at [798, 611] on link "3" at bounding box center [794, 593] width 30 height 35
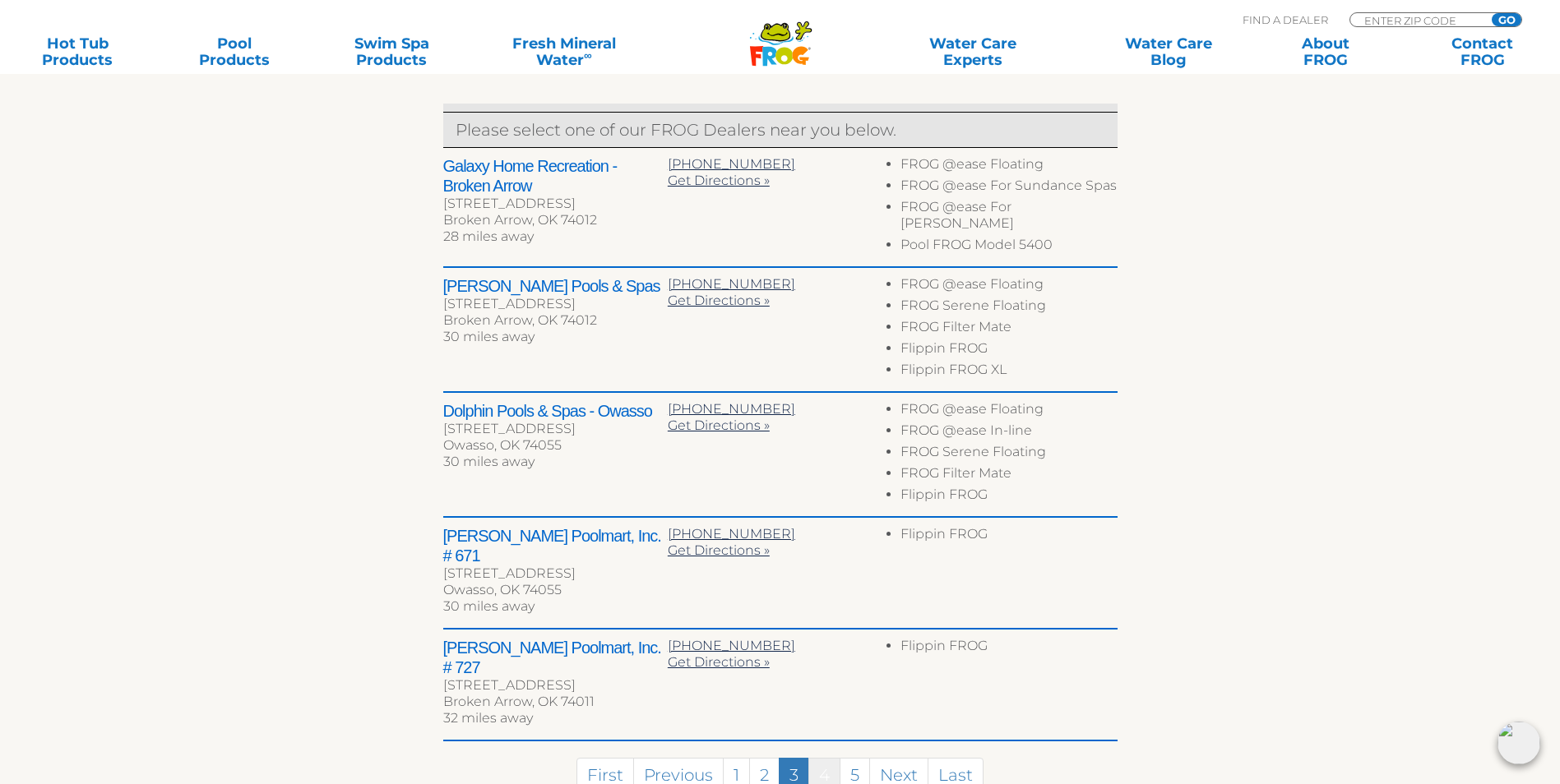
click at [817, 758] on link "4" at bounding box center [825, 776] width 32 height 35
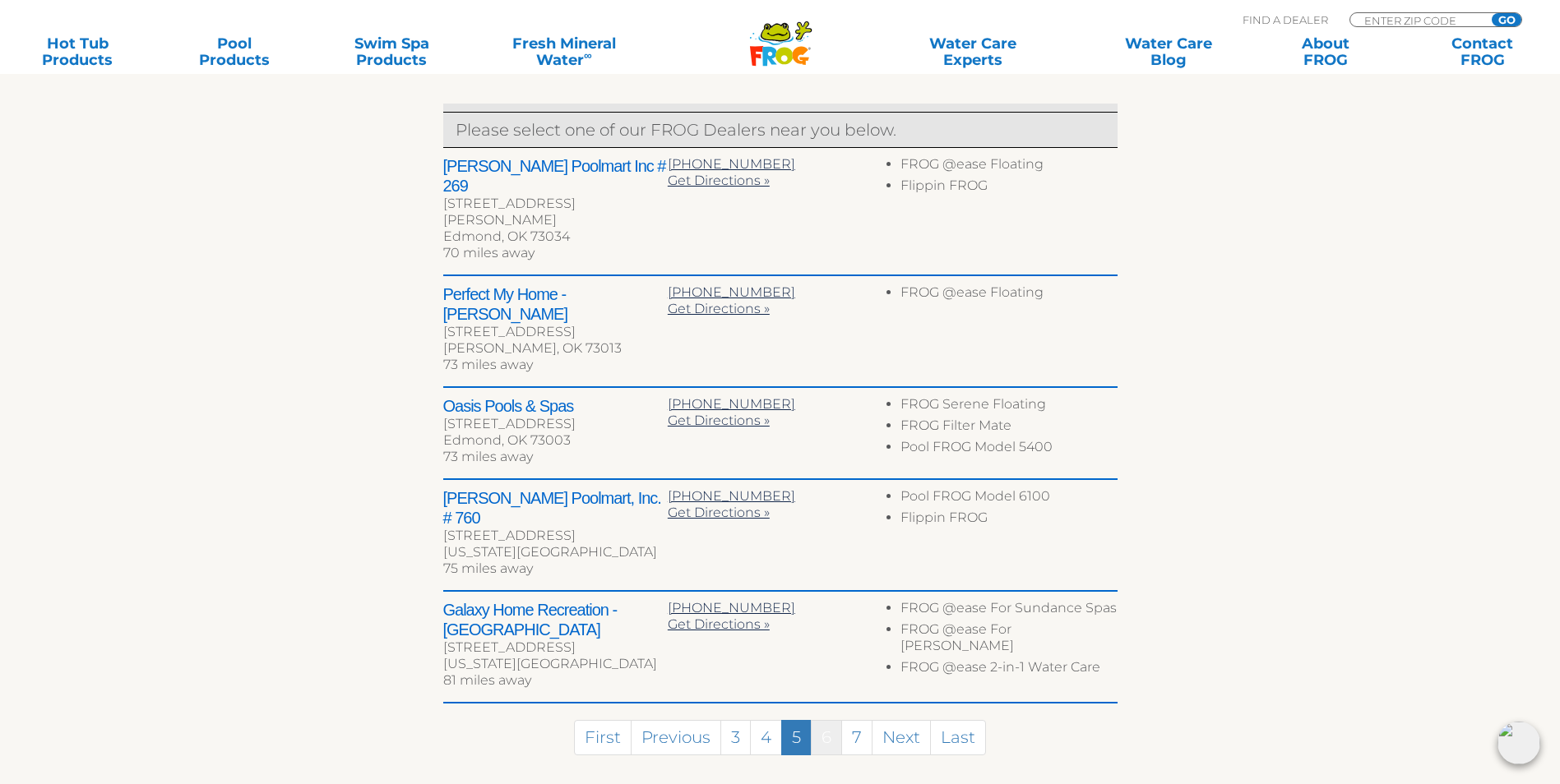
click at [820, 720] on link "6" at bounding box center [826, 738] width 31 height 35
click at [0, 0] on div "Leisure Time Pools & Spas [STREET_ADDRESS][US_STATE] 82 miles away 405--78-7-65…" at bounding box center [0, 0] width 0 height 0
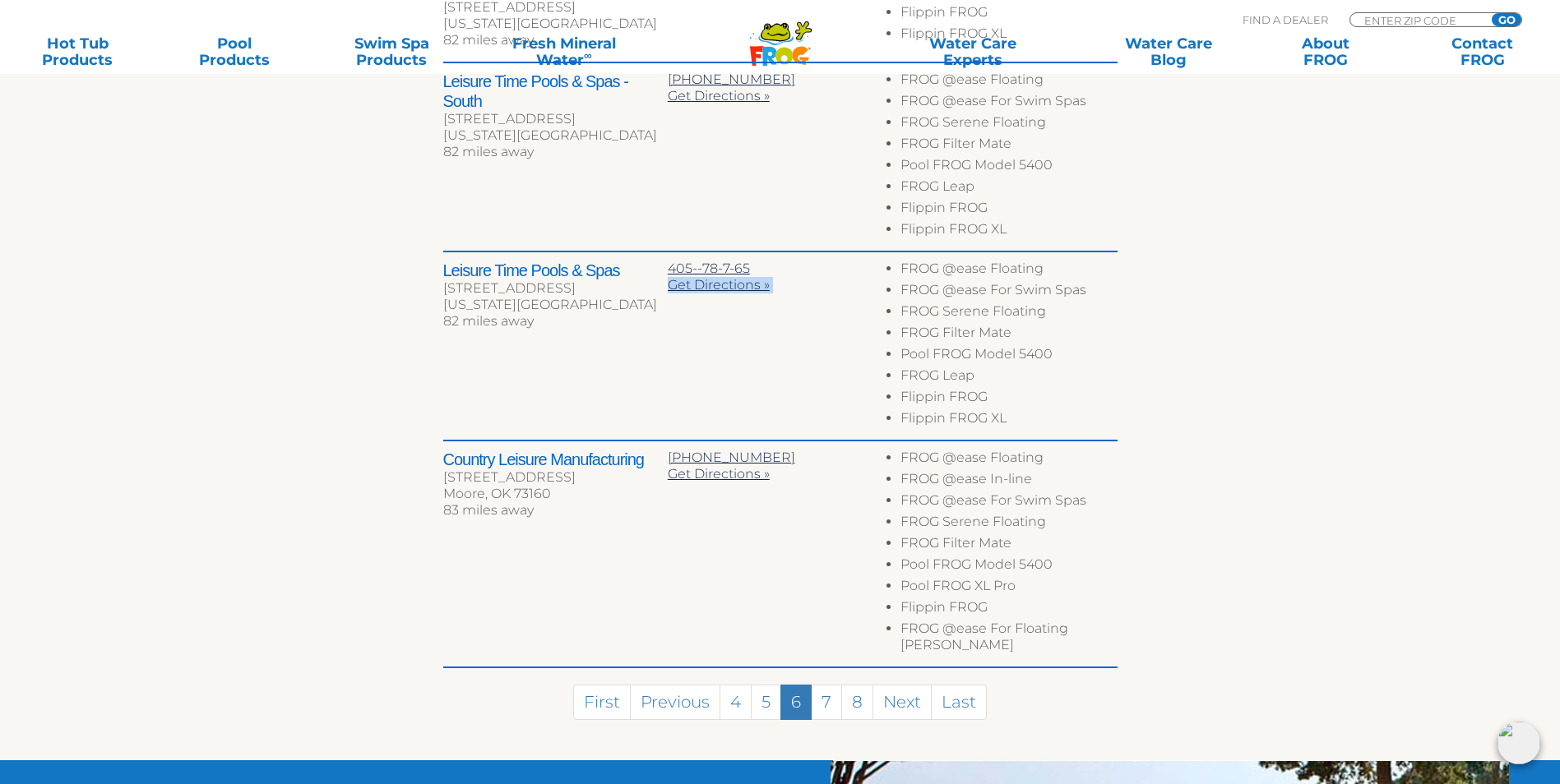
scroll to position [979, 0]
click at [825, 684] on link "7" at bounding box center [826, 701] width 31 height 35
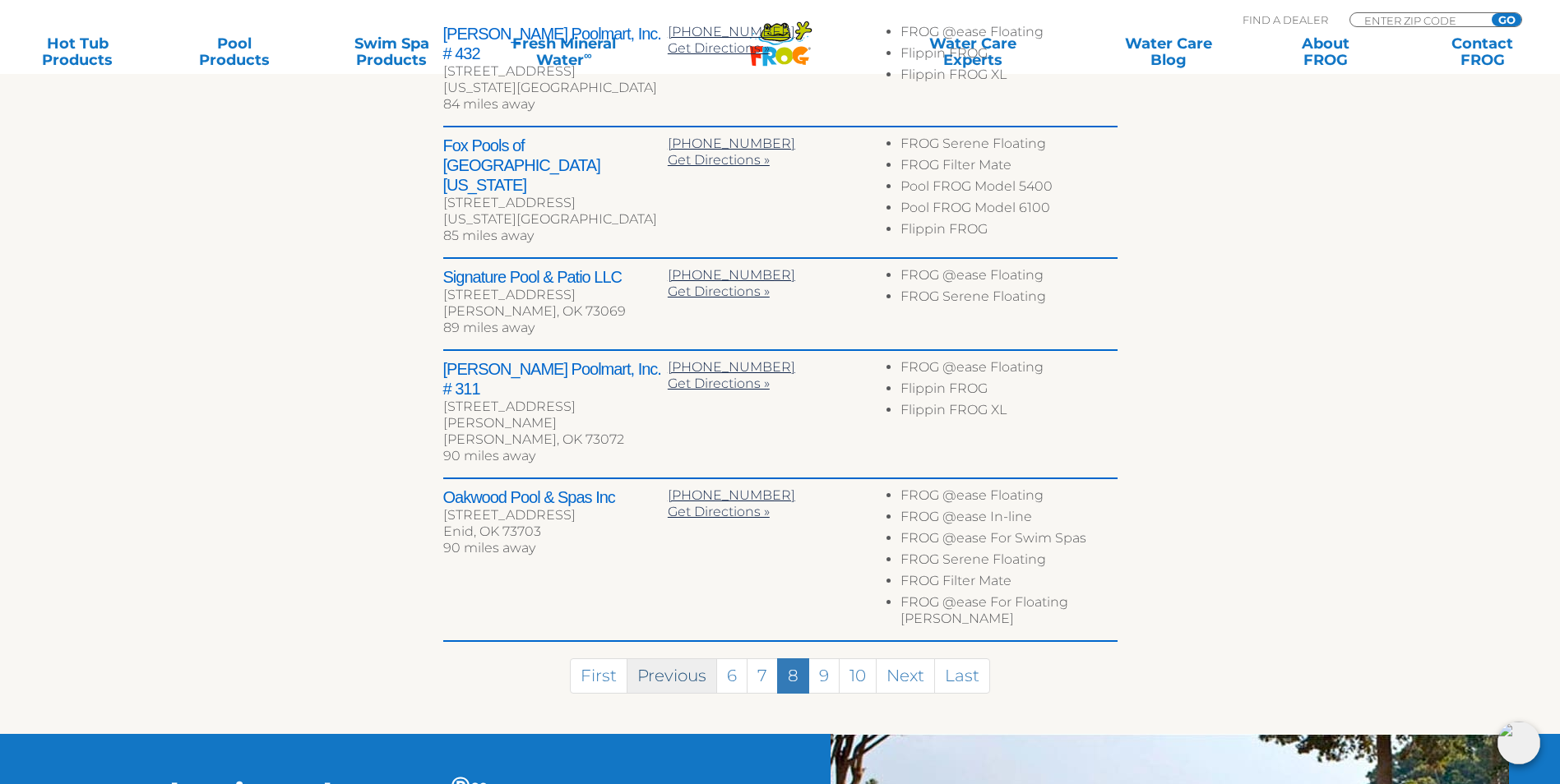
scroll to position [630, 0]
